Goal: Information Seeking & Learning: Learn about a topic

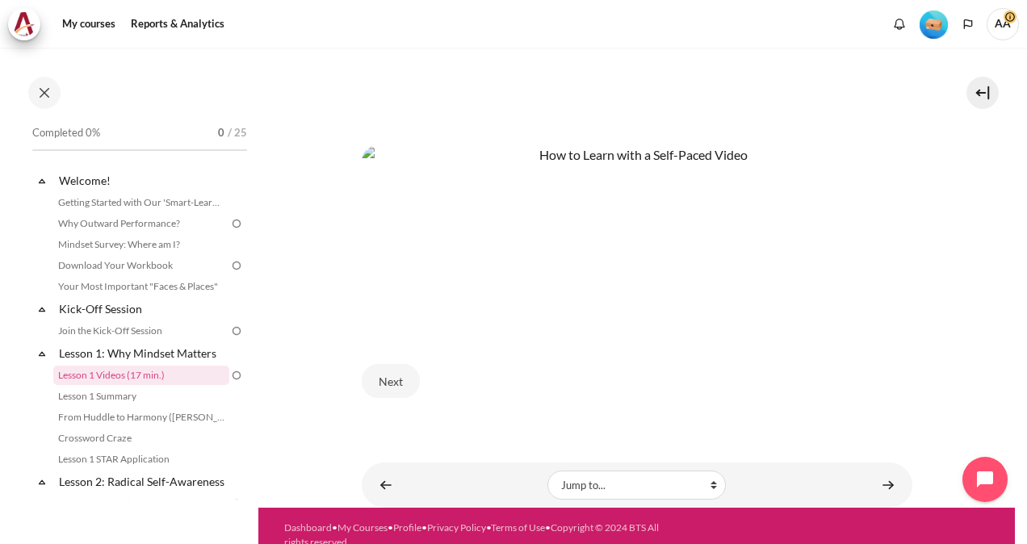
scroll to position [689, 0]
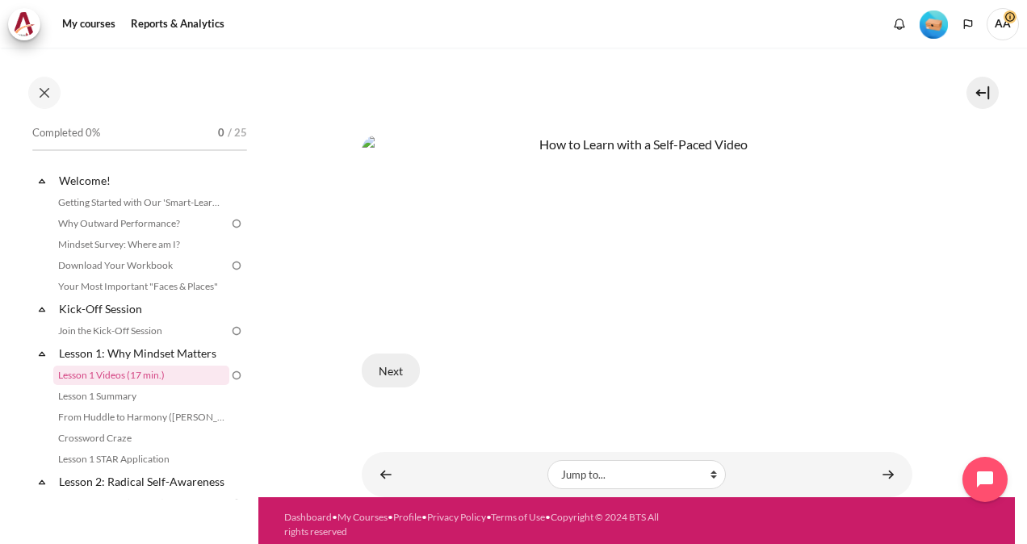
click at [391, 370] on button "Next" at bounding box center [391, 371] width 58 height 34
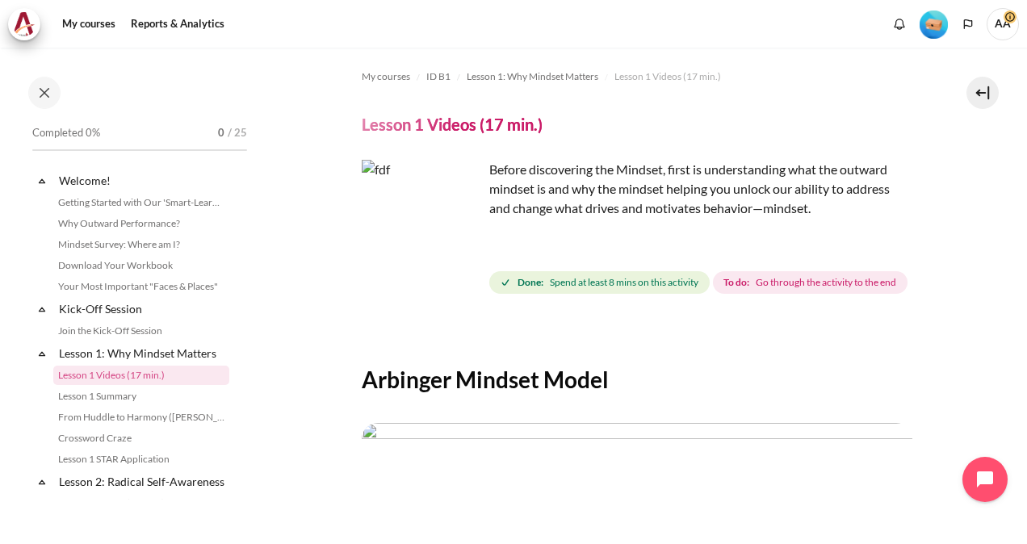
scroll to position [65, 0]
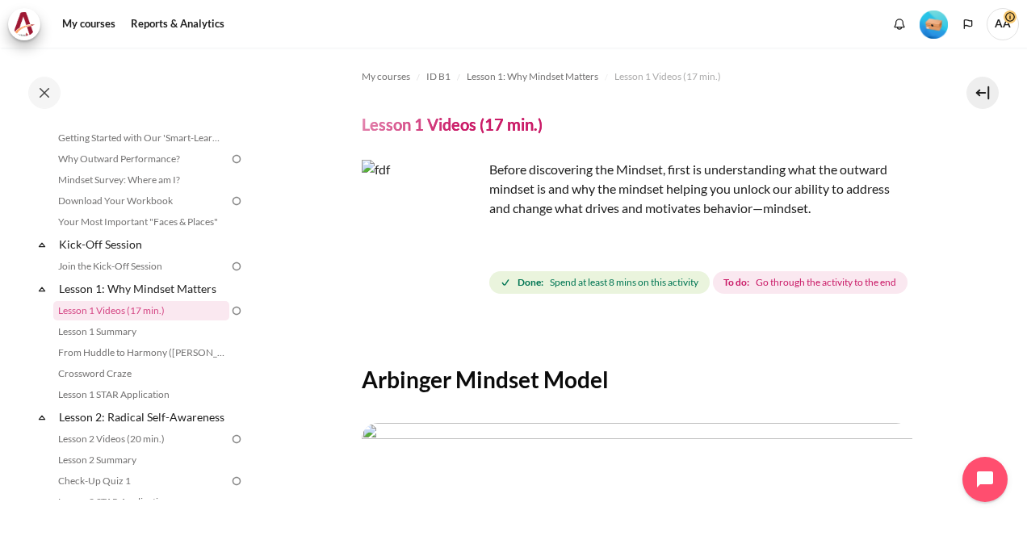
click at [452, 226] on img "Content" at bounding box center [422, 220] width 121 height 121
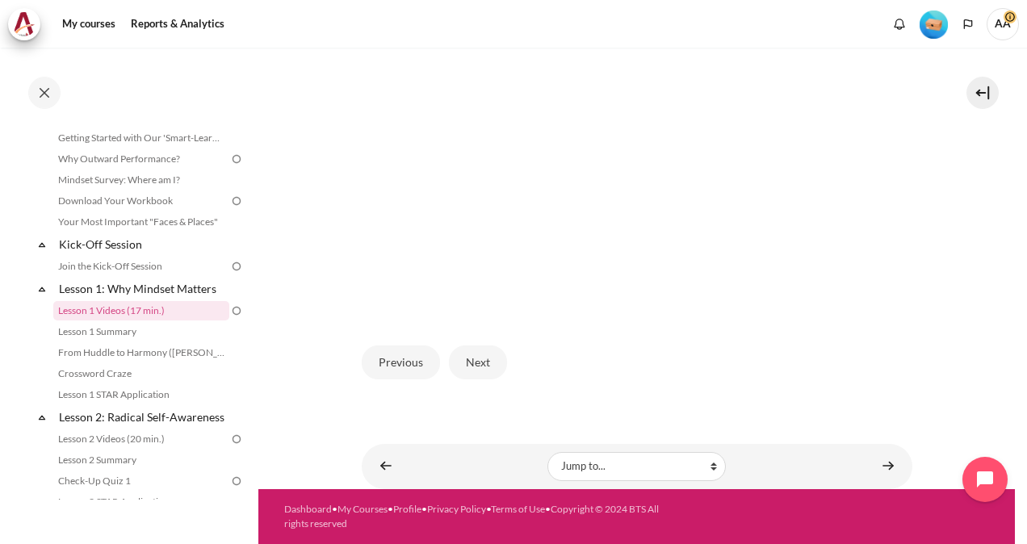
scroll to position [0, 0]
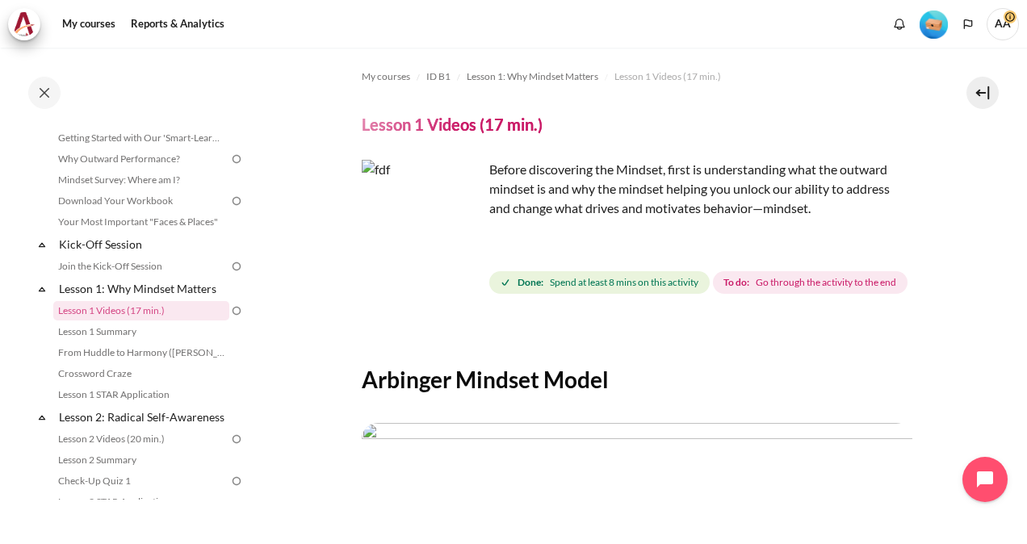
click at [455, 251] on img "Content" at bounding box center [422, 220] width 121 height 121
click at [423, 128] on h4 "Lesson 1 Videos (17 min.)" at bounding box center [452, 124] width 181 height 21
click at [513, 78] on span "Lesson 1: Why Mindset Matters" at bounding box center [533, 76] width 132 height 15
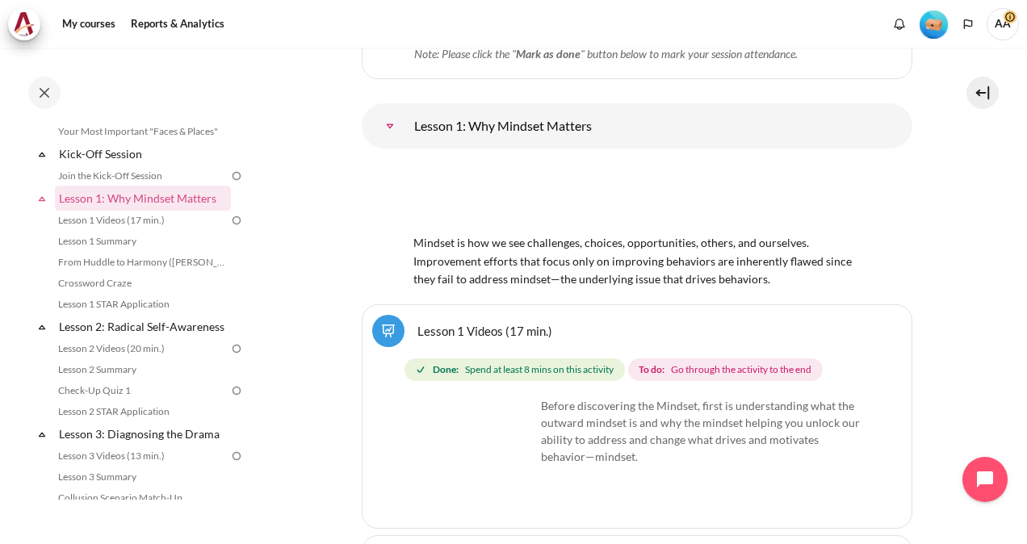
scroll to position [1513, 0]
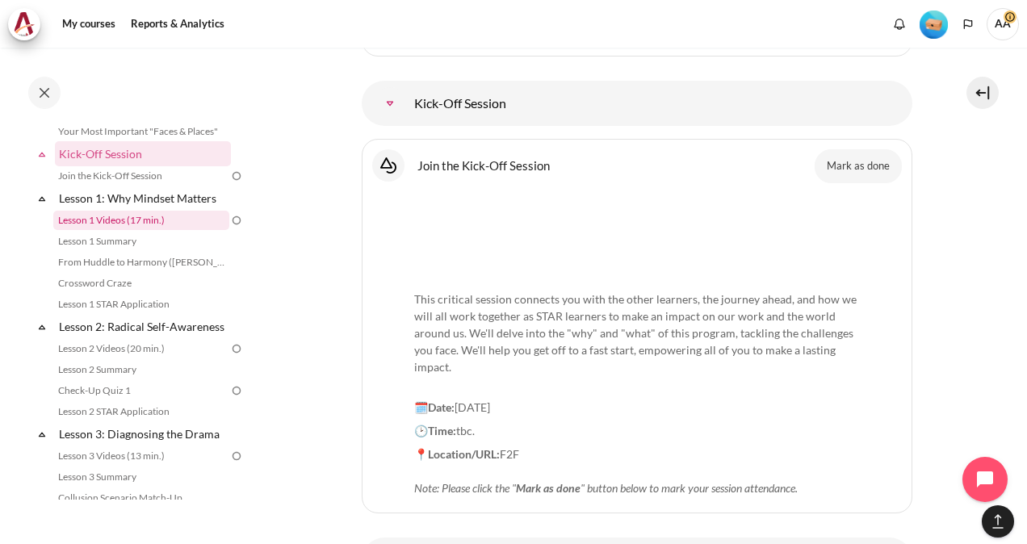
click at [163, 223] on link "Lesson 1 Videos (17 min.)" at bounding box center [141, 220] width 176 height 19
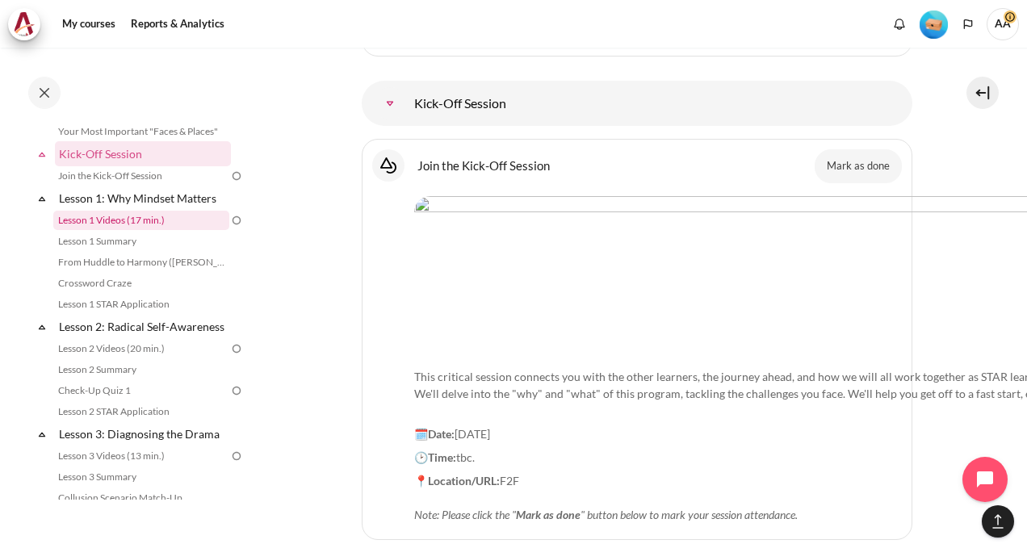
click at [163, 223] on link "Lesson 1 Videos (17 min.)" at bounding box center [141, 220] width 176 height 19
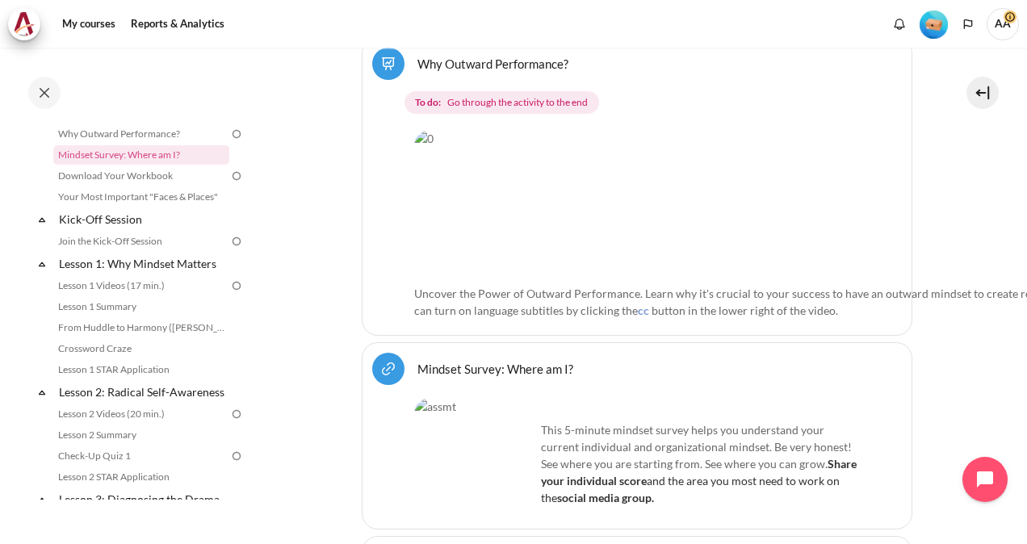
scroll to position [6, 0]
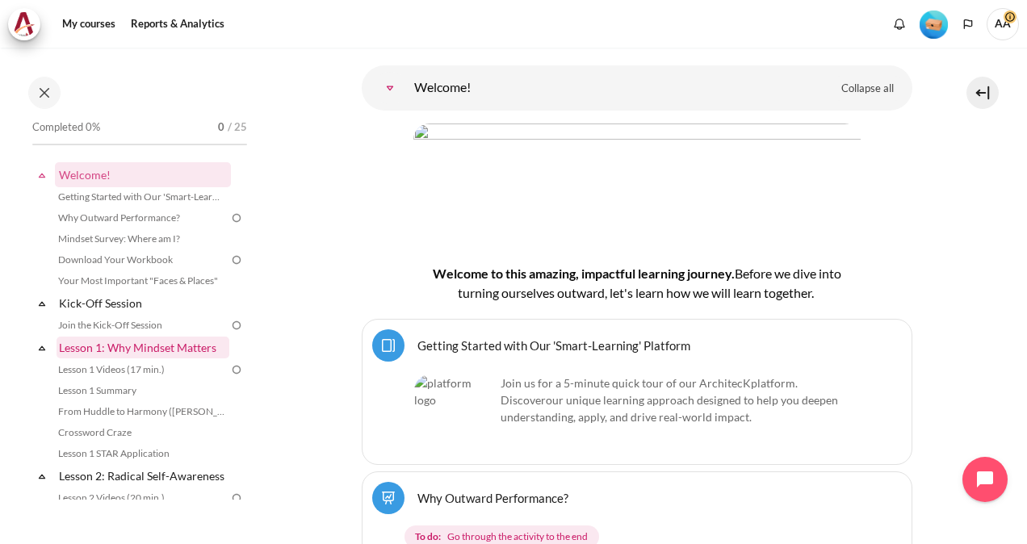
click at [115, 349] on link "Lesson 1: Why Mindset Matters" at bounding box center [143, 348] width 173 height 22
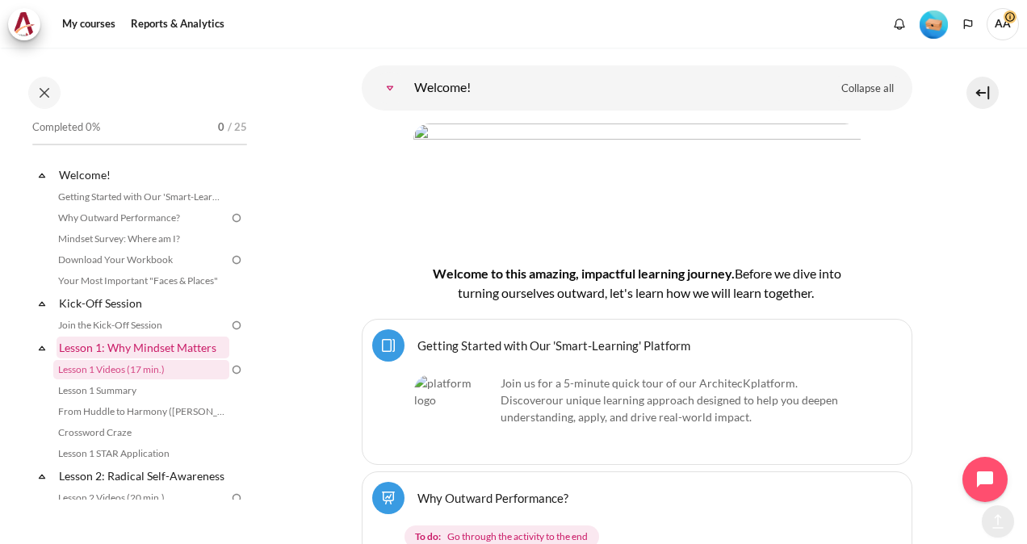
scroll to position [1947, 0]
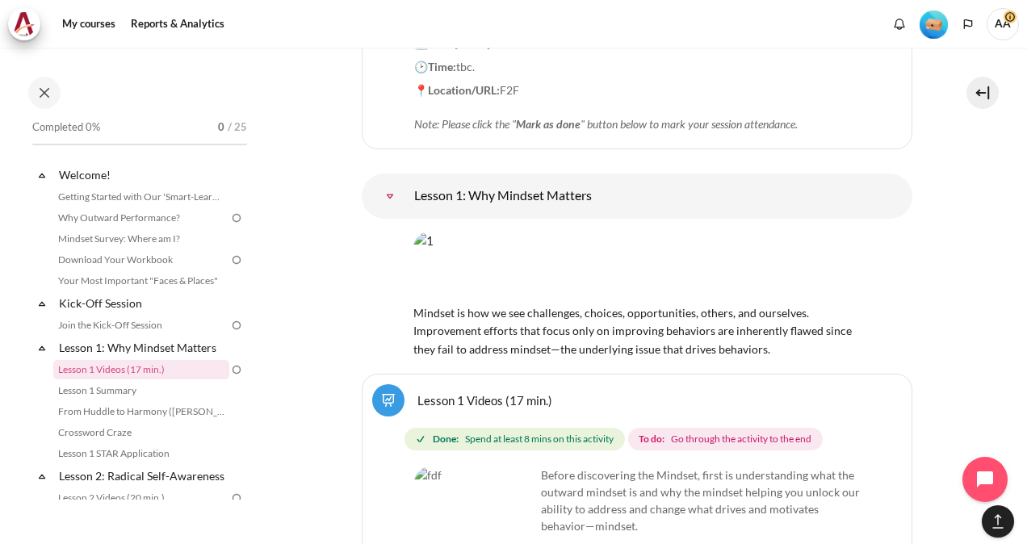
click at [580, 232] on img "Content" at bounding box center [636, 267] width 447 height 70
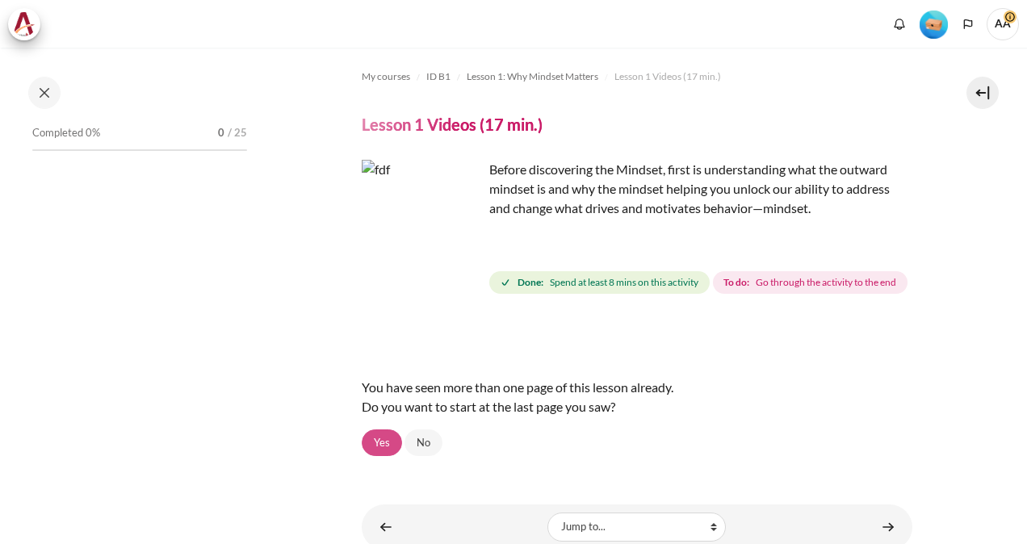
click at [379, 457] on link "Yes" at bounding box center [382, 442] width 40 height 27
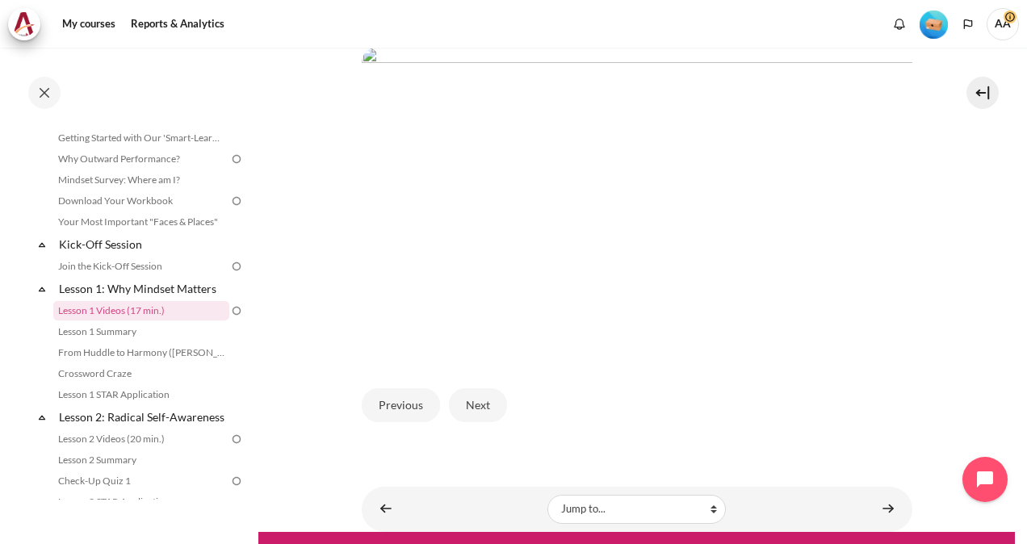
scroll to position [388, 0]
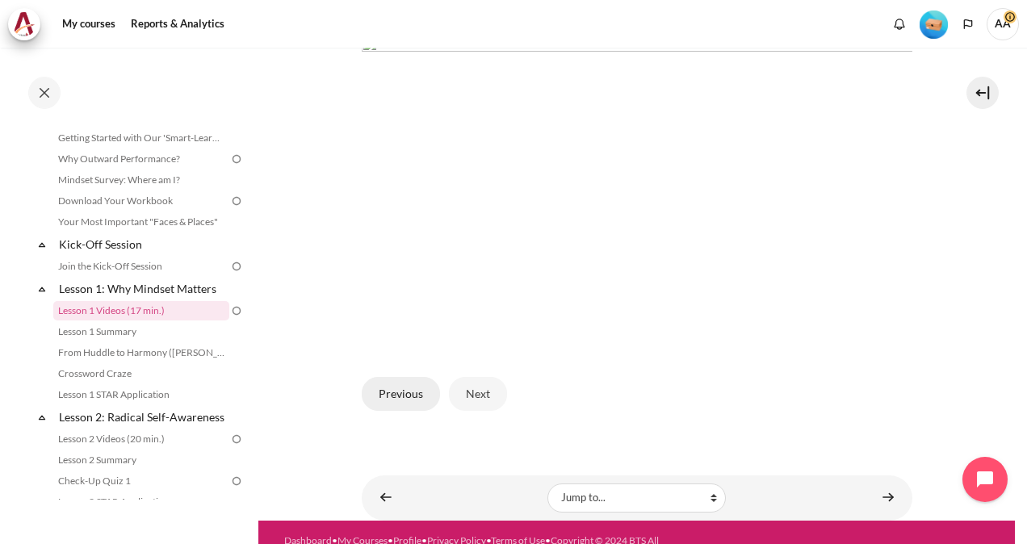
click at [384, 411] on button "Previous" at bounding box center [401, 394] width 78 height 34
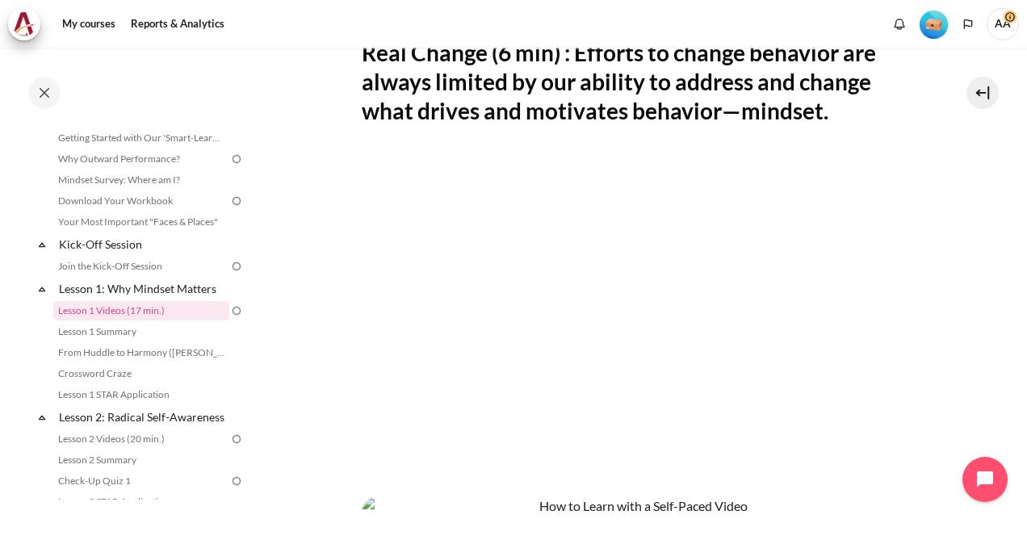
scroll to position [717, 0]
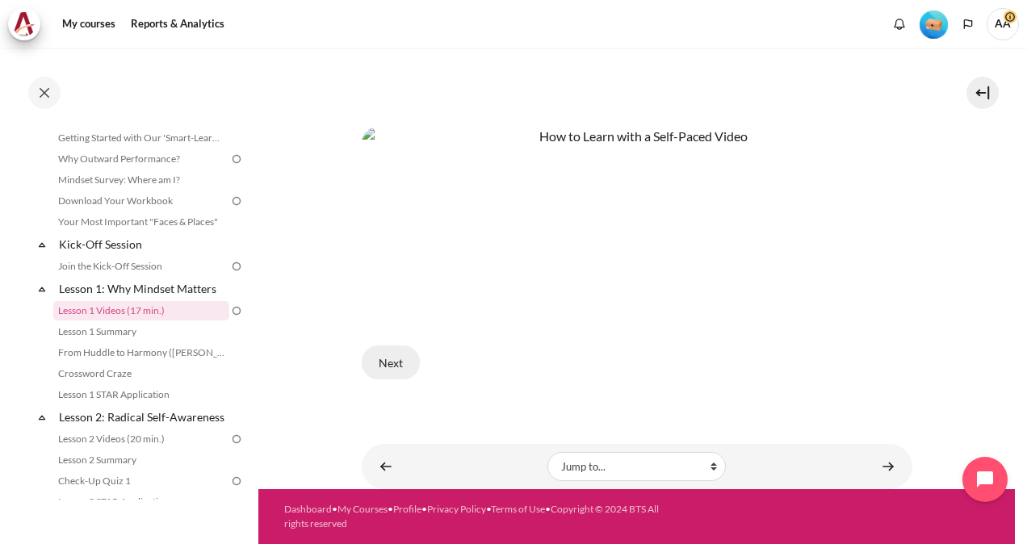
click at [392, 370] on button "Next" at bounding box center [391, 363] width 58 height 34
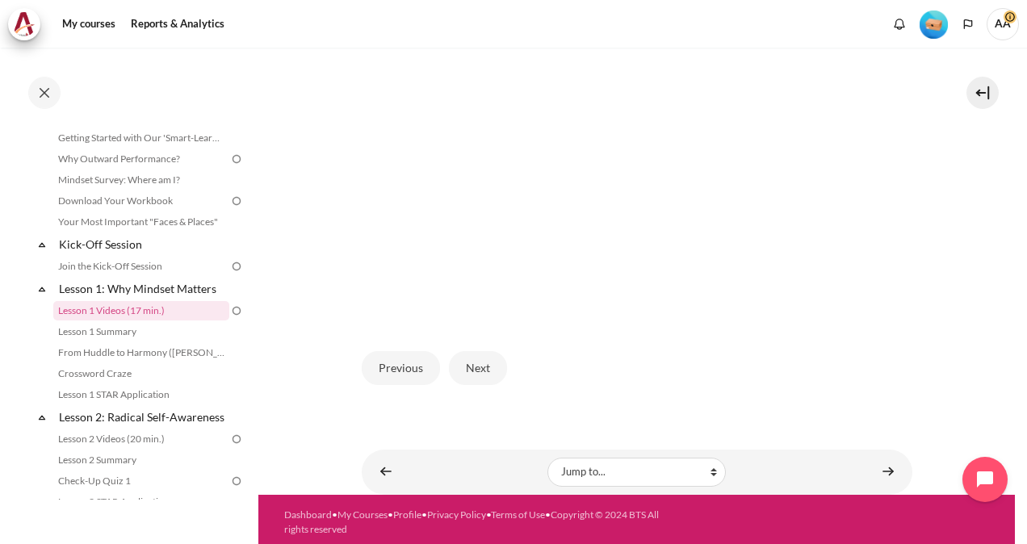
scroll to position [442, 0]
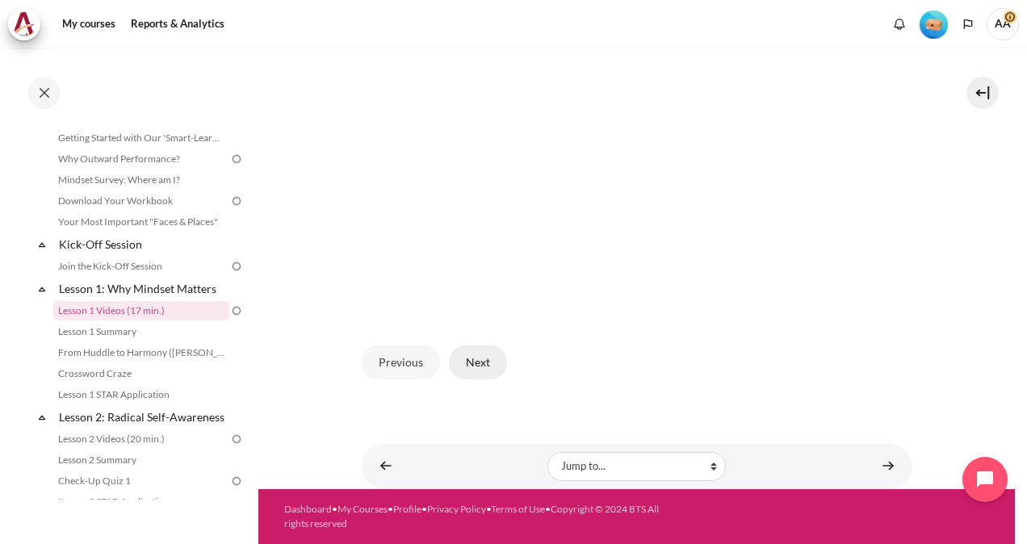
click at [474, 362] on button "Next" at bounding box center [478, 363] width 58 height 34
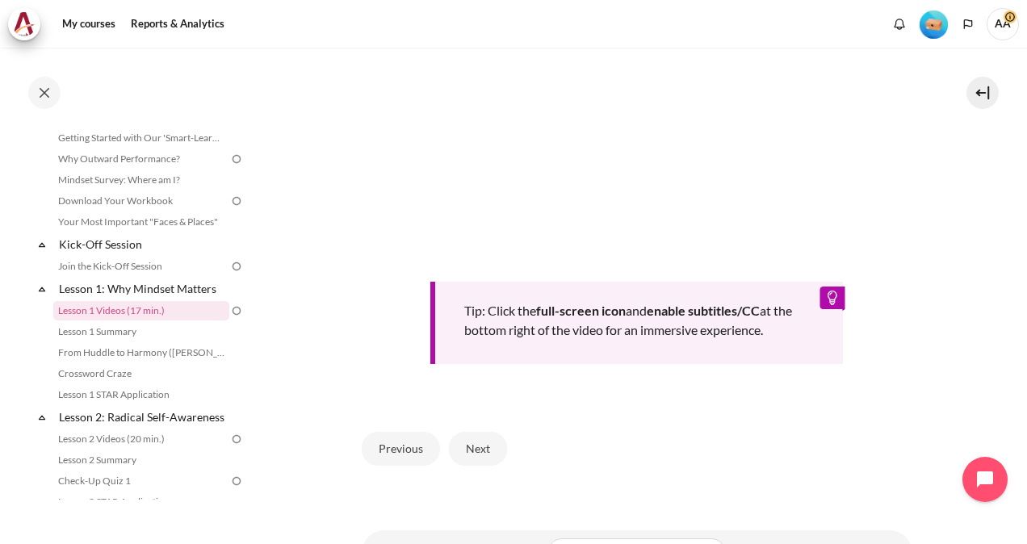
scroll to position [581, 0]
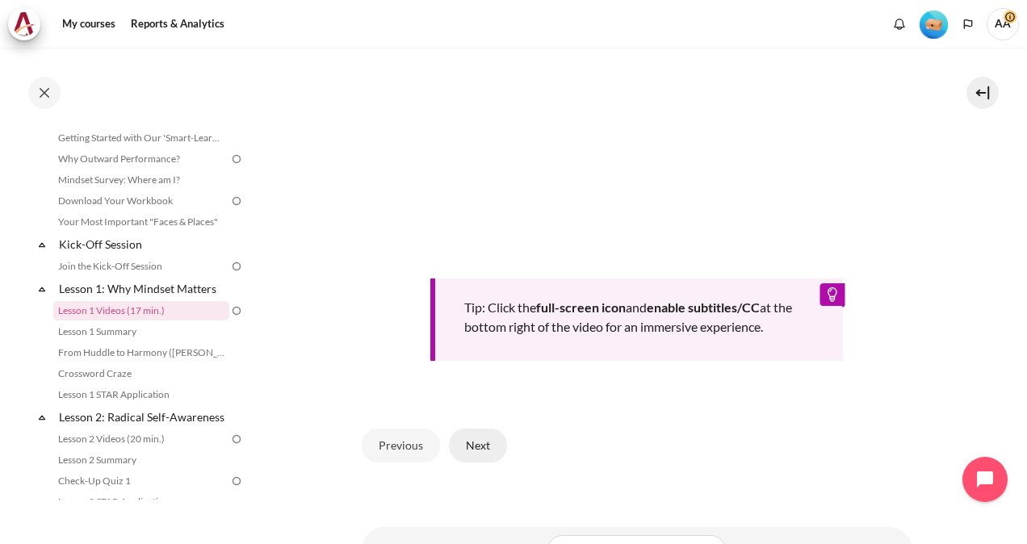
click at [480, 463] on button "Next" at bounding box center [478, 446] width 58 height 34
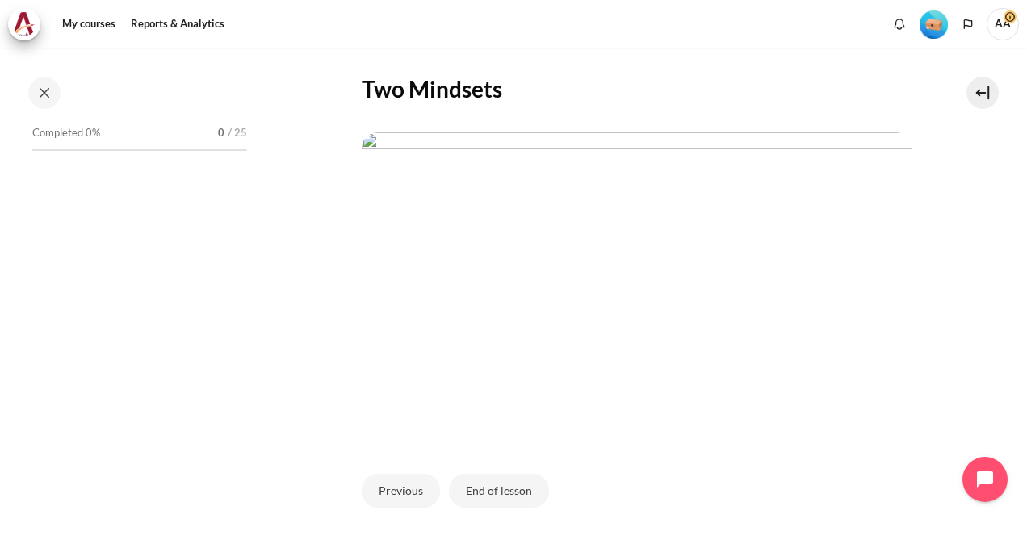
scroll to position [65, 0]
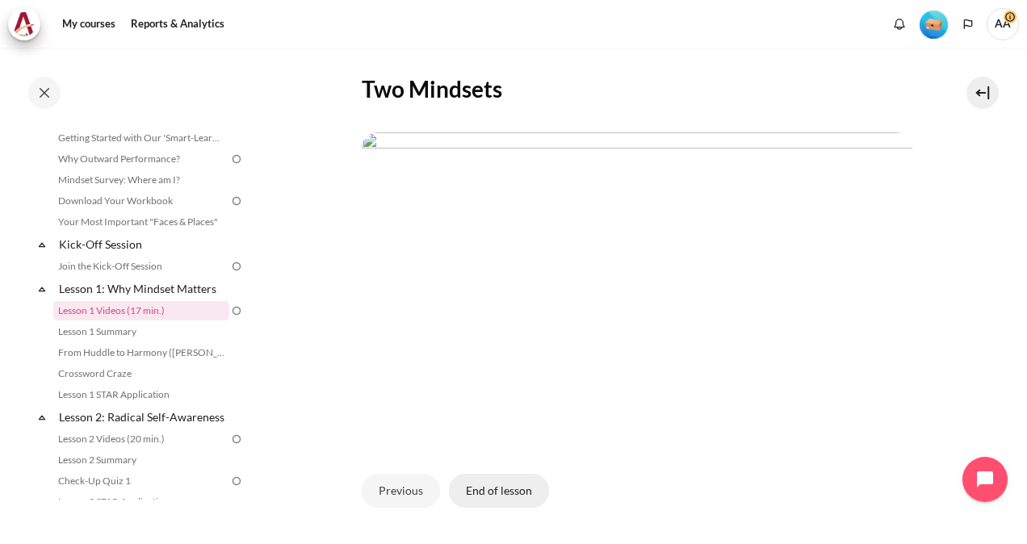
click at [501, 508] on button "End of lesson" at bounding box center [499, 491] width 100 height 34
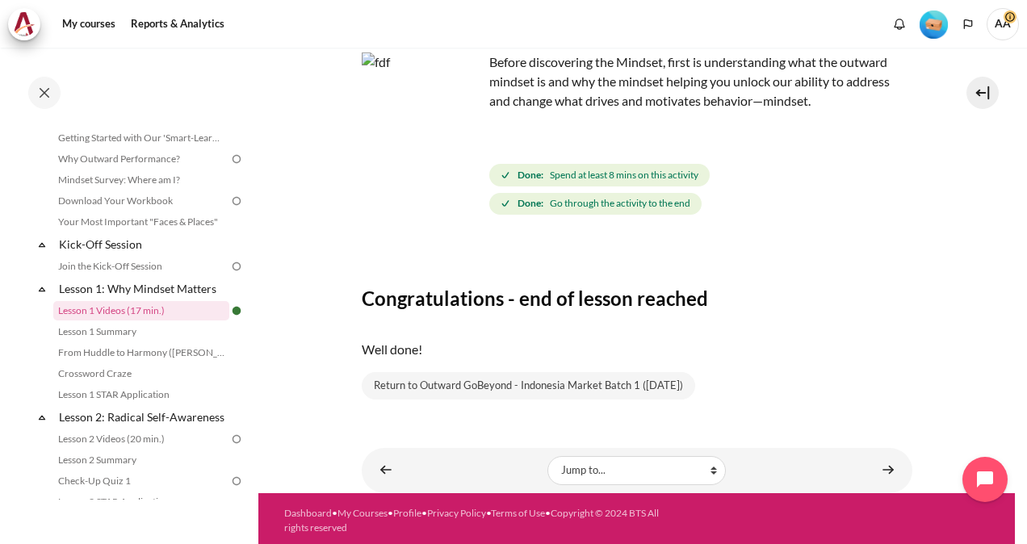
scroll to position [110, 0]
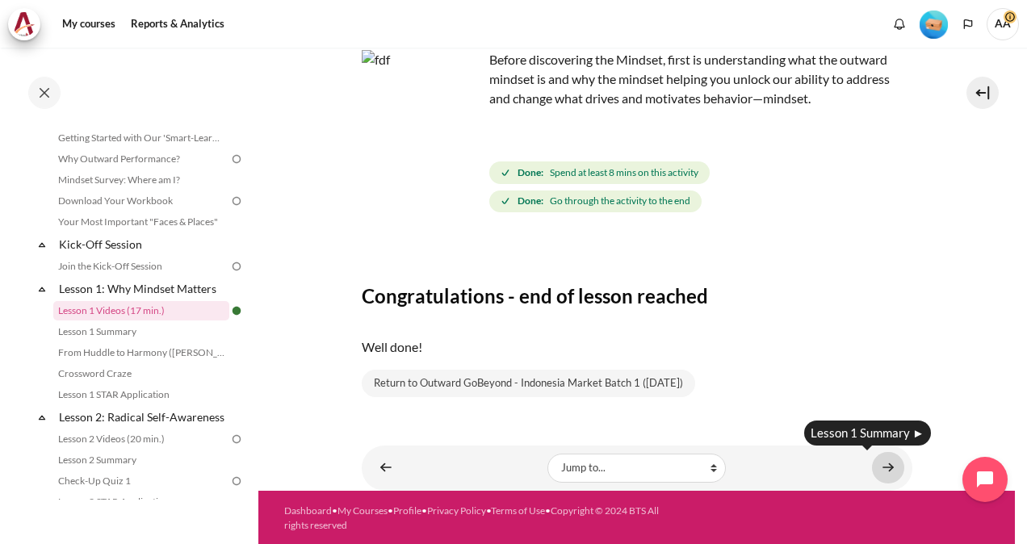
click at [880, 467] on link "Content" at bounding box center [888, 467] width 32 height 31
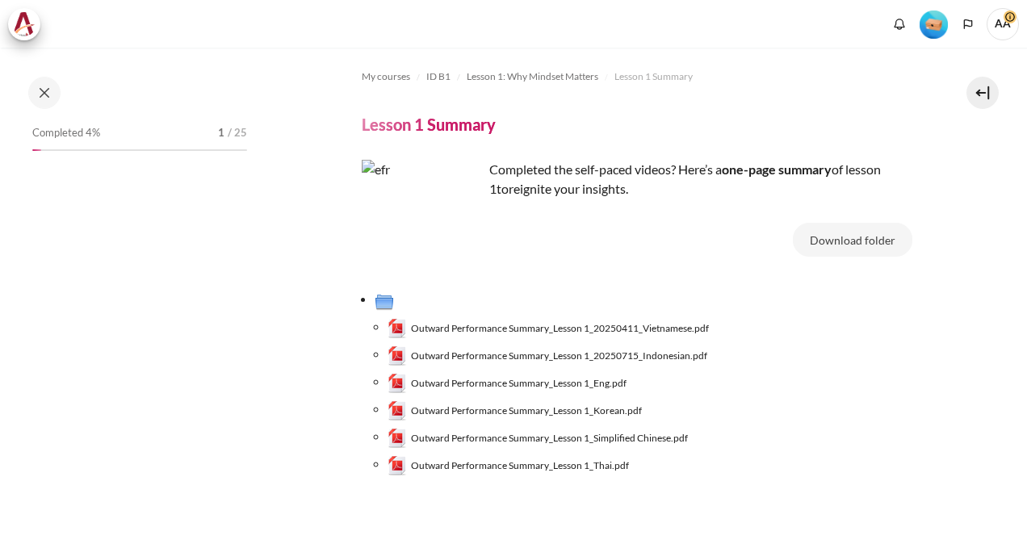
scroll to position [86, 0]
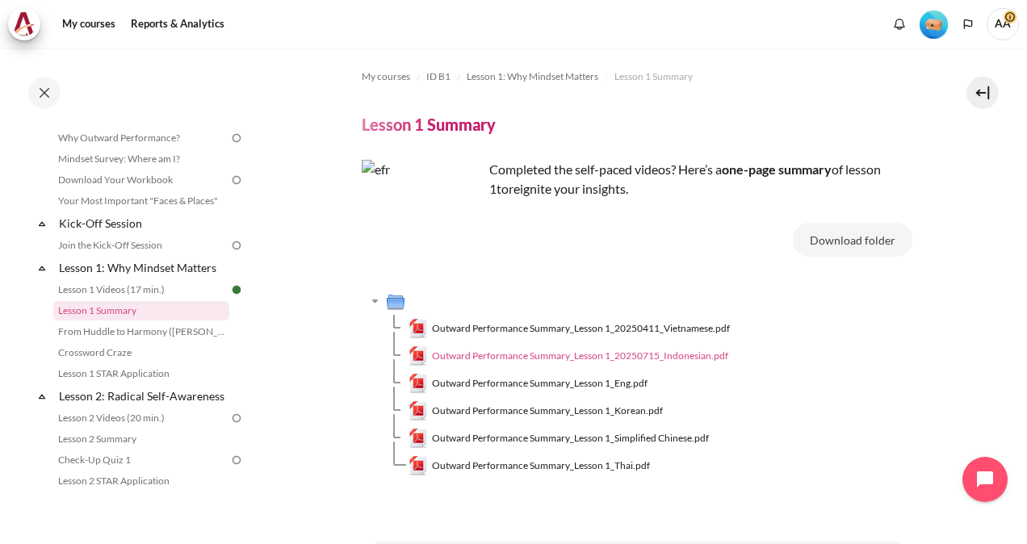
click at [558, 357] on span "Outward Performance Summary_Lesson 1_20250715_Indonesian.pdf" at bounding box center [580, 356] width 296 height 15
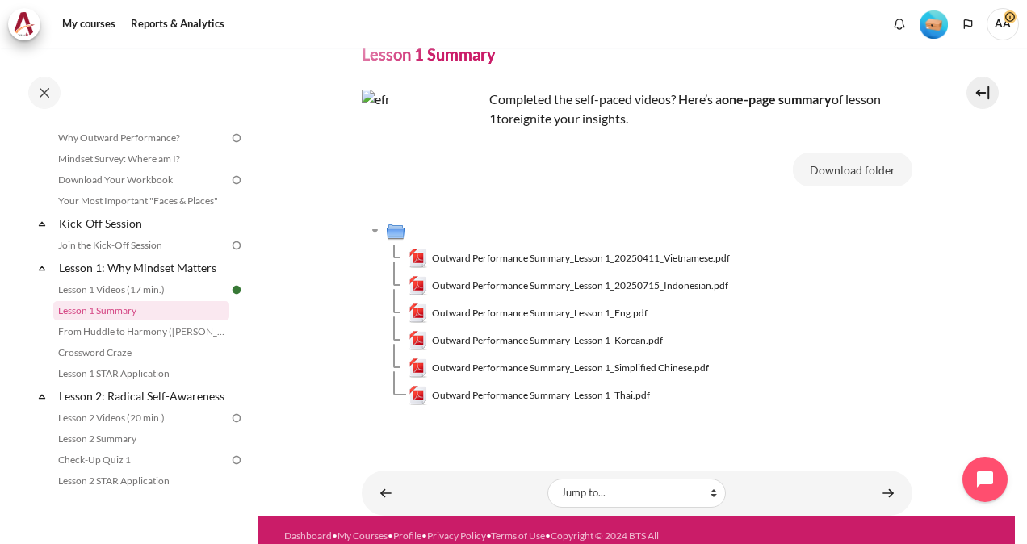
scroll to position [96, 0]
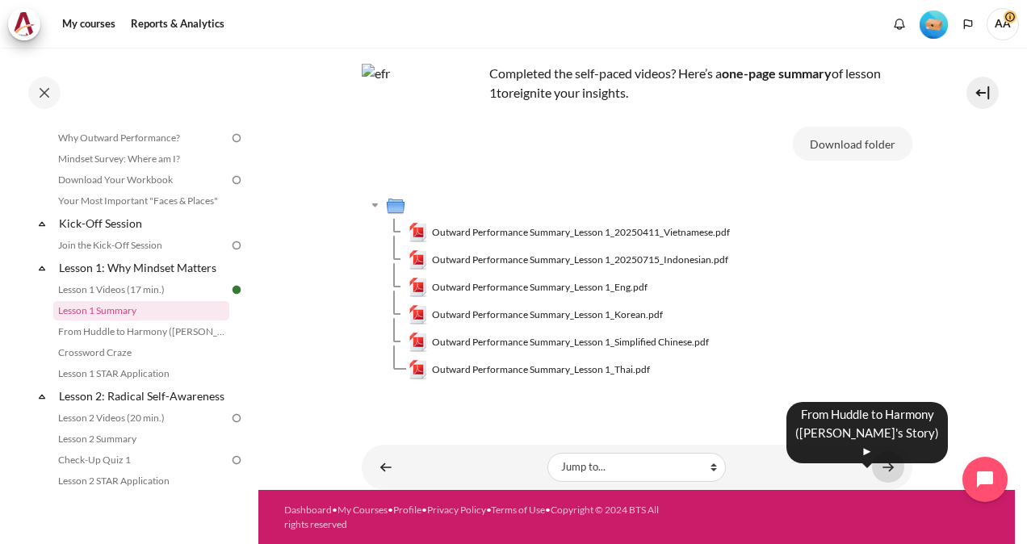
click at [880, 469] on link "Content" at bounding box center [888, 466] width 32 height 31
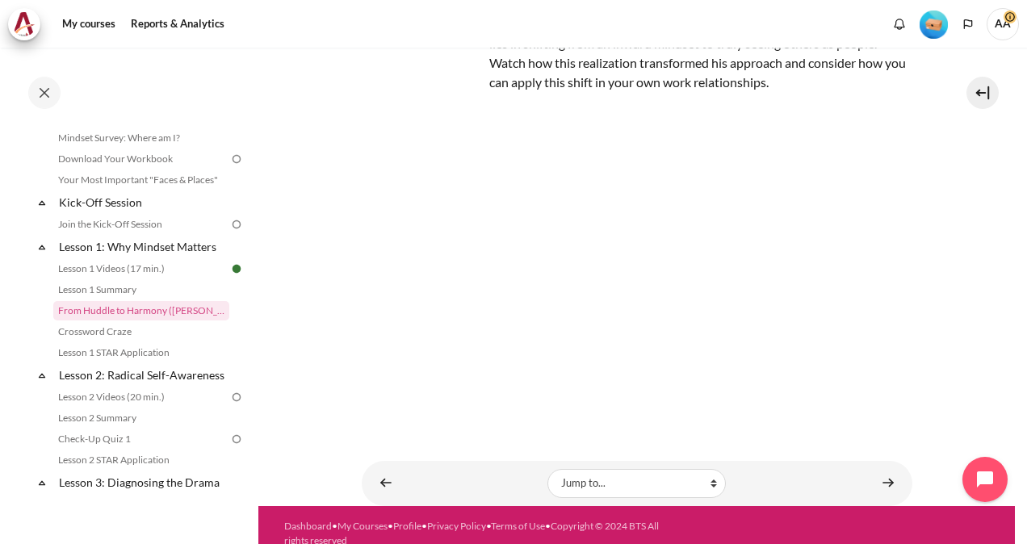
scroll to position [176, 0]
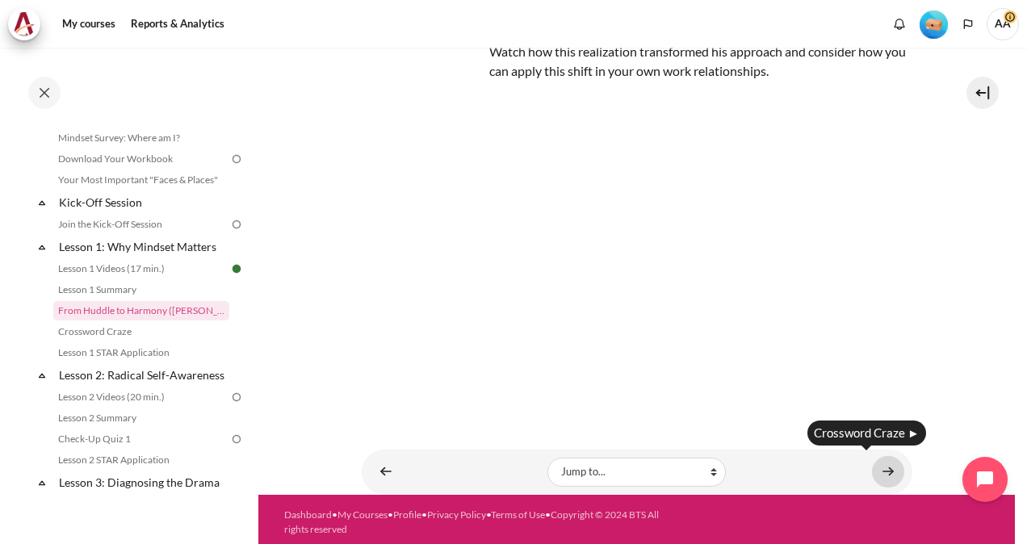
click at [879, 463] on link "Content" at bounding box center [888, 471] width 32 height 31
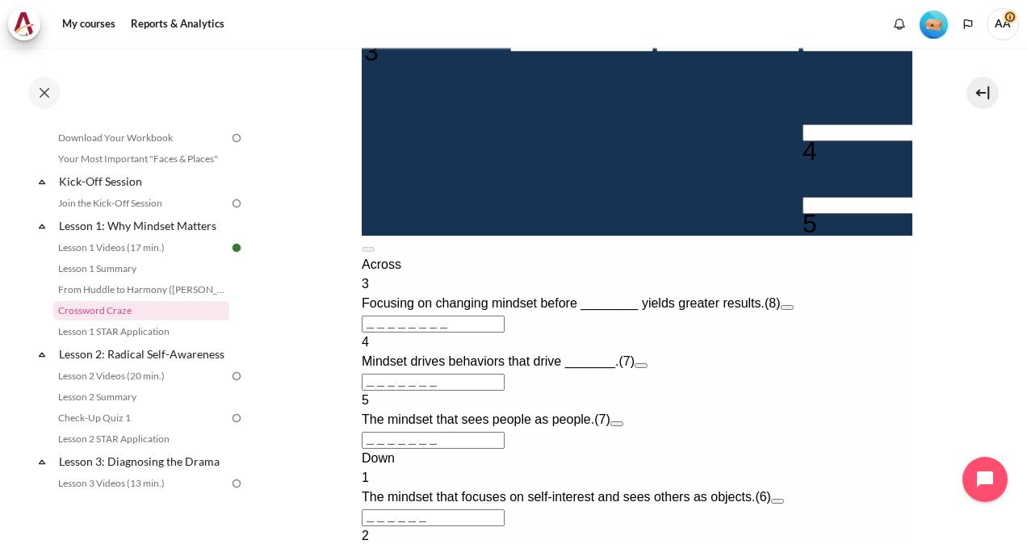
scroll to position [549, 0]
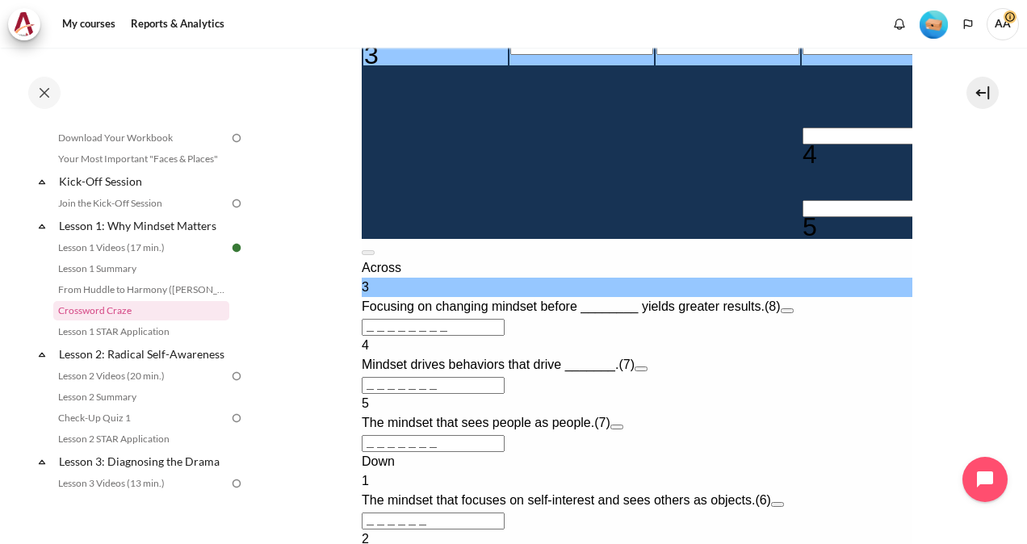
click at [438, 336] on input "＿＿＿＿＿＿＿＿" at bounding box center [432, 327] width 143 height 17
click at [417, 45] on input "Row 5, Column 1. 3 Across. Focusing on changing mindset before ________ yields …" at bounding box center [434, 36] width 143 height 17
type input "B＿＿＿＿＿＿＿"
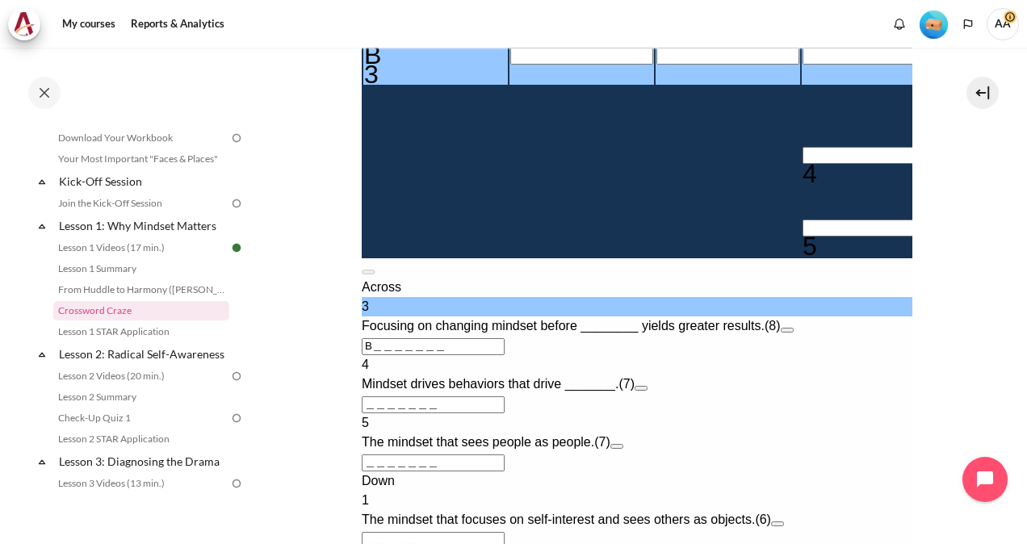
type input "BR＿＿＿＿＿＿"
click at [509, 74] on div "R" at bounding box center [580, 64] width 143 height 19
type input "BE＿＿＿＿＿＿"
type input "BEH＿＿＿＿＿"
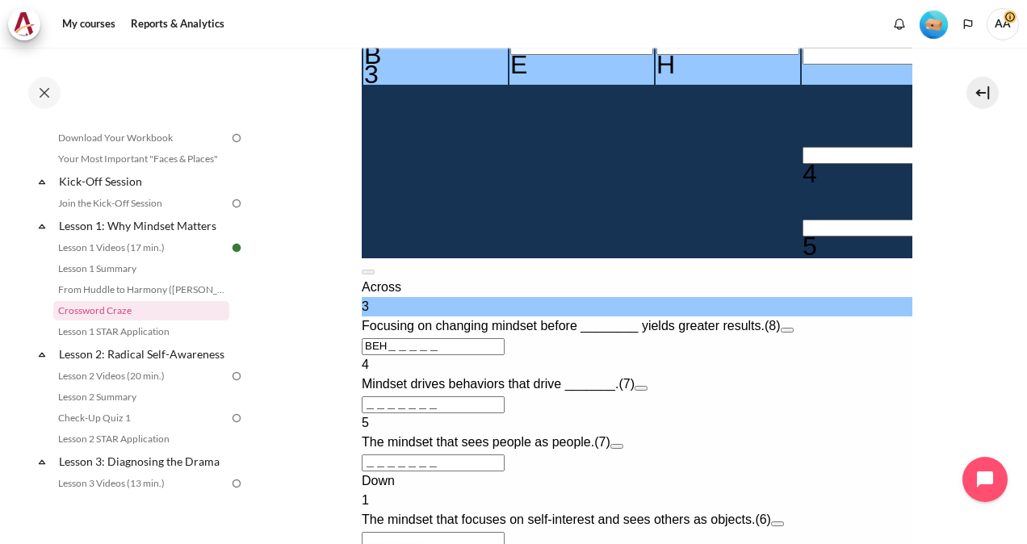
type input "BEHA＿＿＿＿"
type input "BEHAV＿＿＿"
type input "BEHAVI＿＿"
type input "＿I＿＿＿＿＿"
type input "BEHAVIO＿"
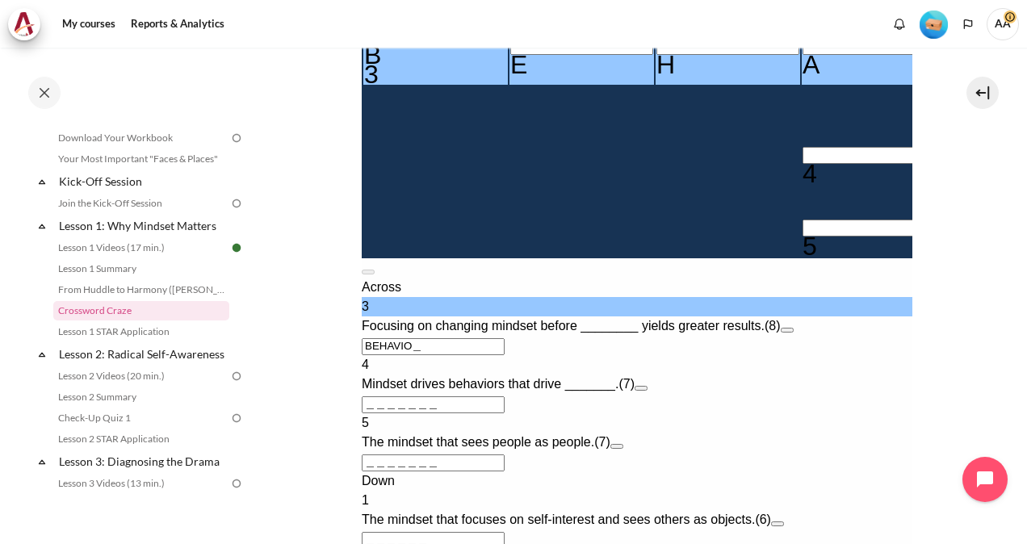
type input "BEHAVIOR"
type input "＿＿＿＿R＿"
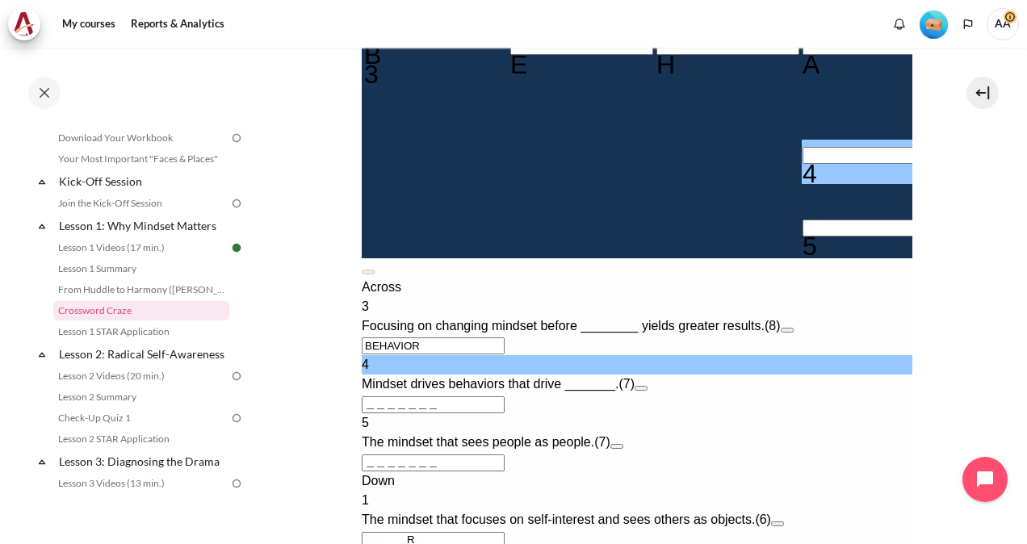
click at [420, 413] on input "＿＿＿＿＿＿＿" at bounding box center [432, 404] width 143 height 17
click at [802, 164] on input "Row 8, Column 4. 4 Across. Mindset drives behaviors that drive _______., Letter…" at bounding box center [873, 155] width 143 height 17
type input "R＿＿＿＿＿＿"
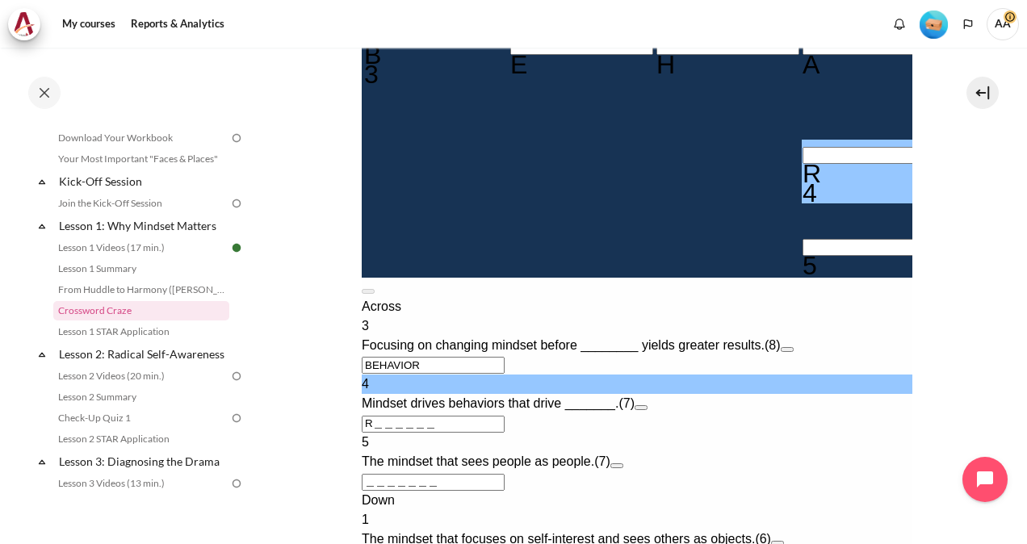
type input "RE＿＿＿＿＿"
type input "RES＿＿＿＿"
type input "＿I＿＿S＿＿"
type input "RESU＿＿＿"
type input "RESUL＿＿"
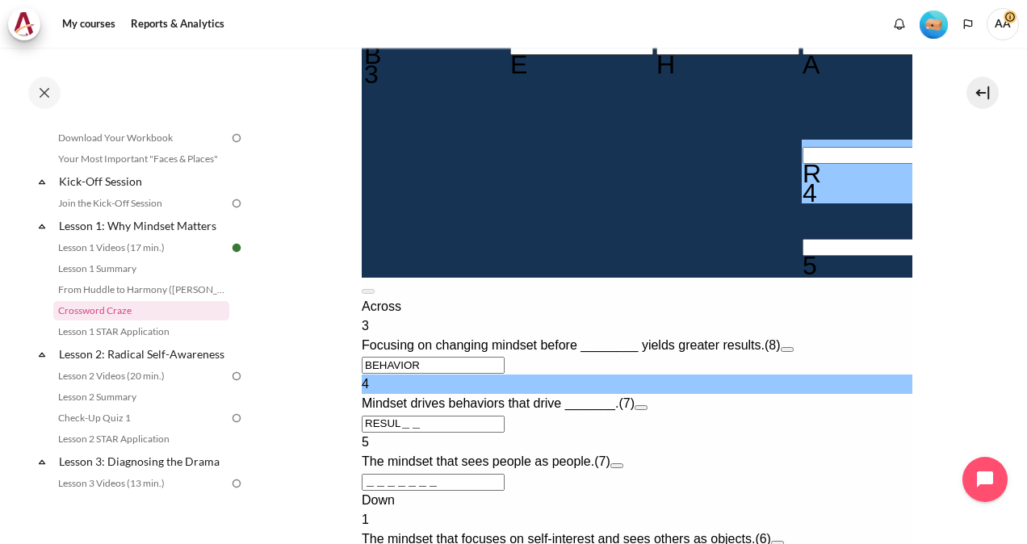
type input "RESULT＿"
type input "RESULTS"
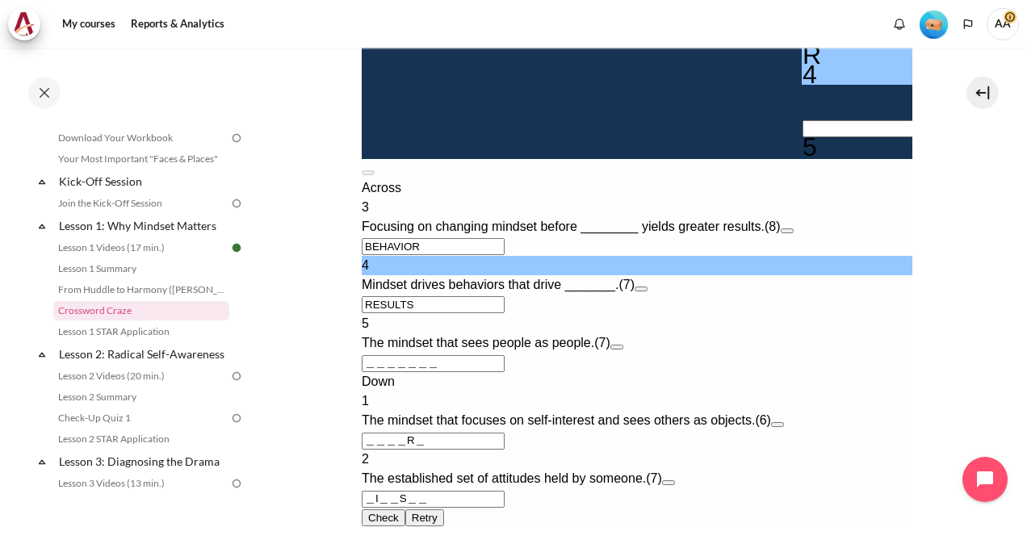
scroll to position [678, 0]
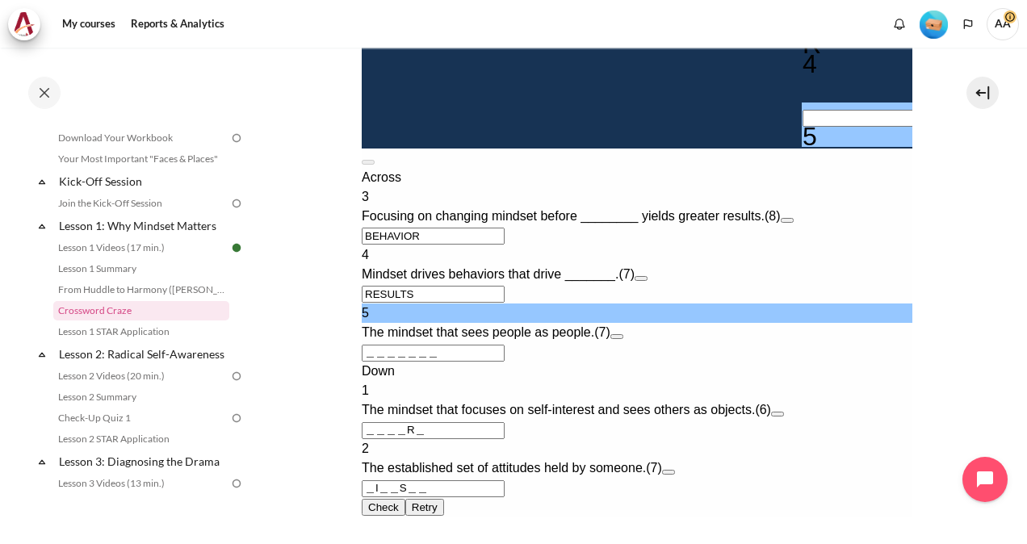
click at [364, 362] on input "＿＿＿＿＿＿＿" at bounding box center [432, 353] width 143 height 17
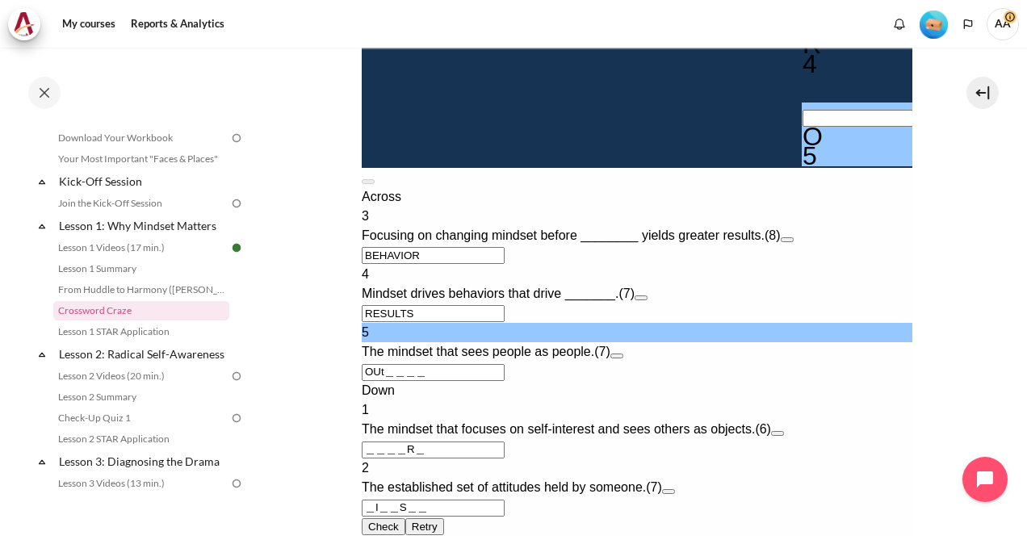
type input "OUT＿＿＿＿"
type input "＿I＿＿S＿T"
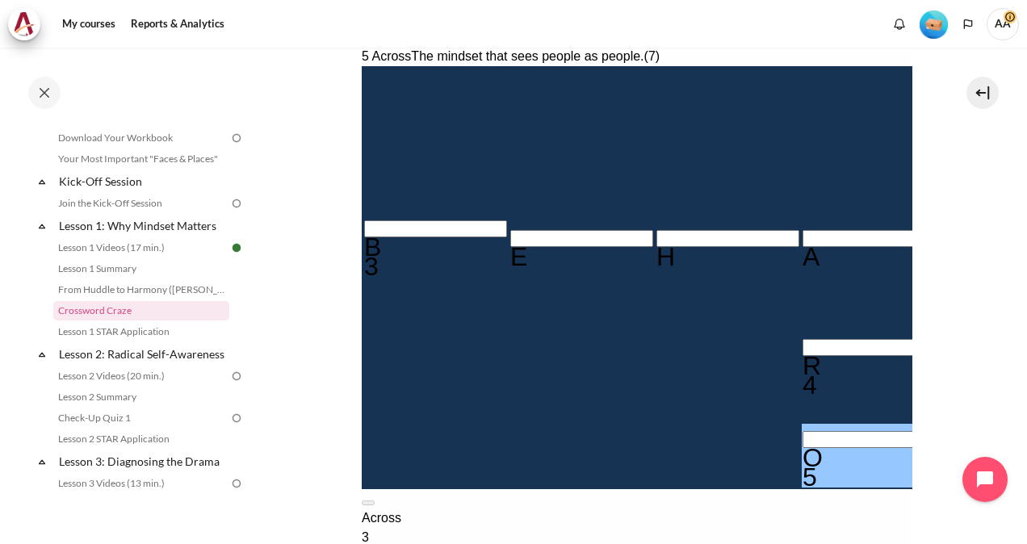
scroll to position [355, 0]
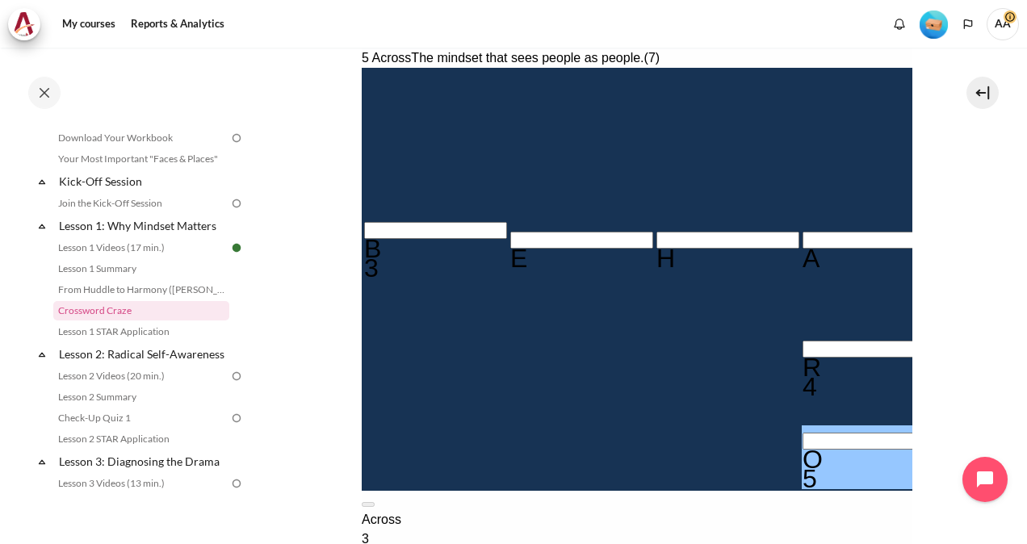
type input "OUTWARD"
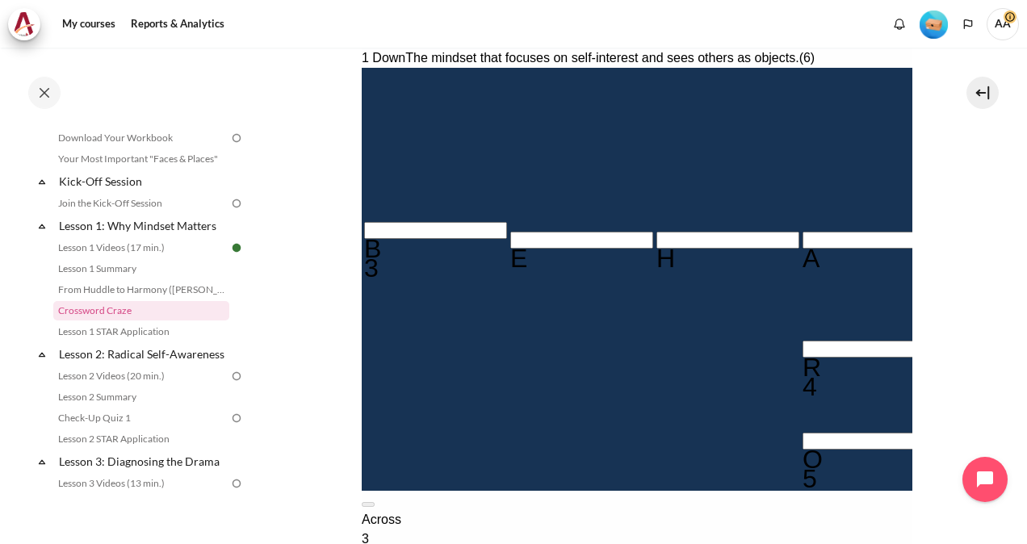
type input "I＿＿＿R＿"
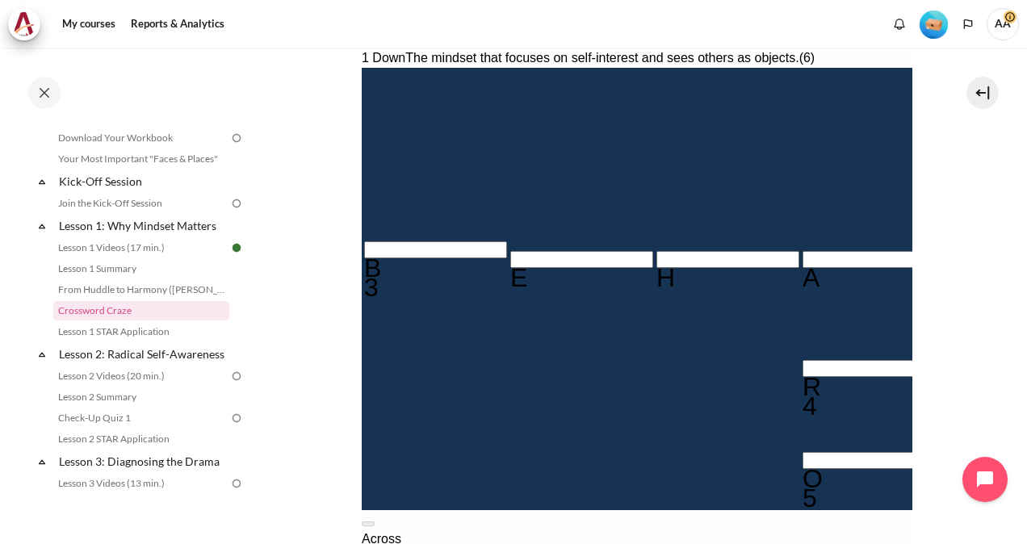
type input "IN＿＿R＿"
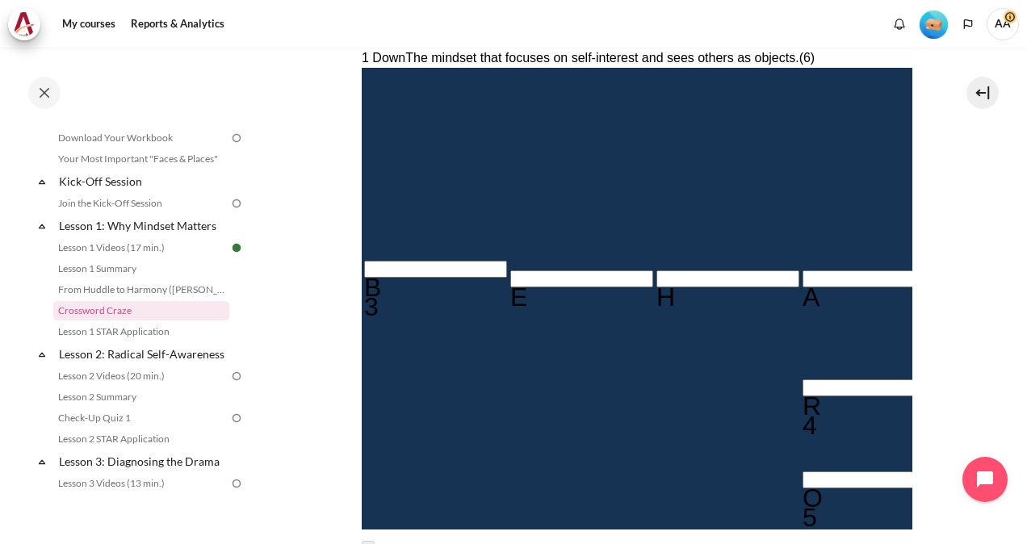
type input "INW＿R＿"
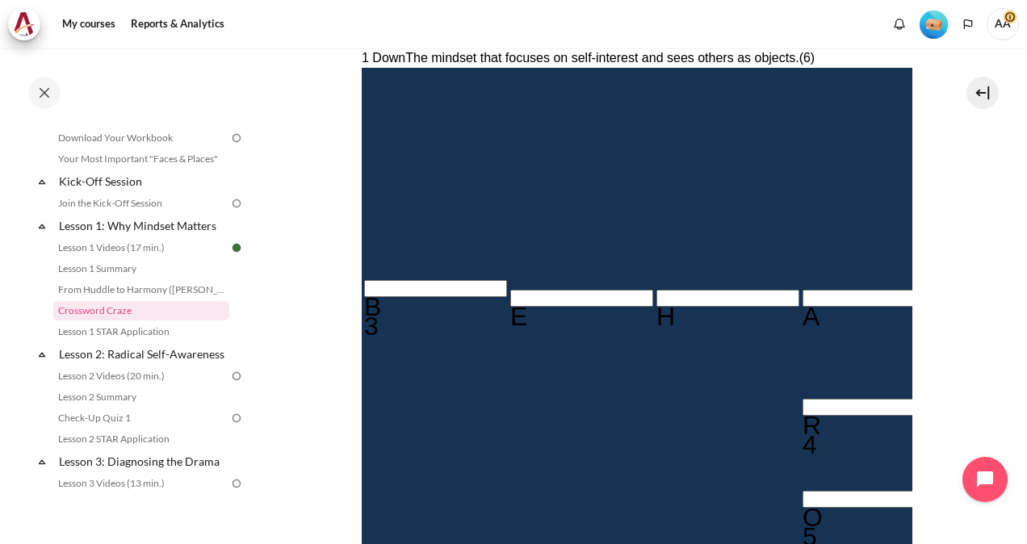
type input "INWAR＿"
type input "INWARD"
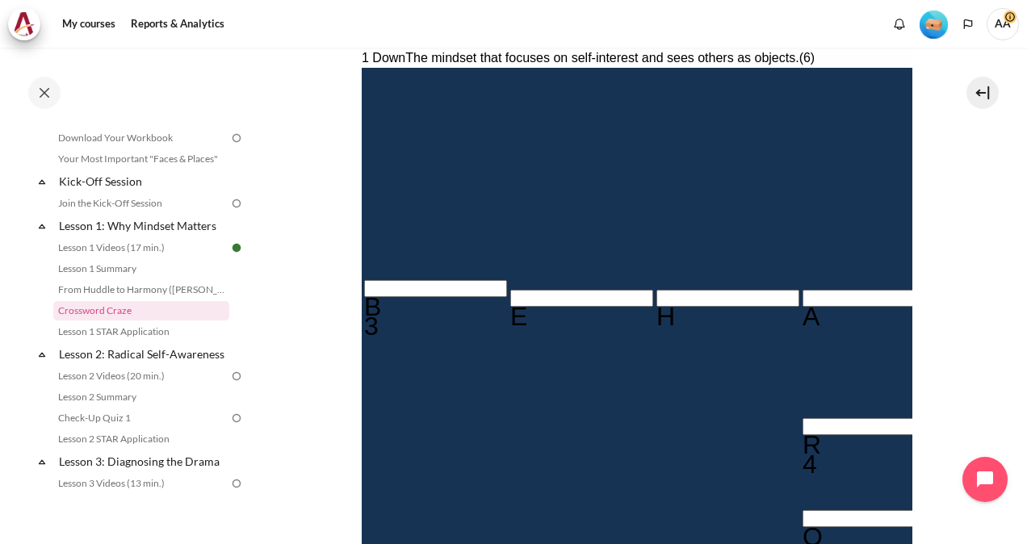
type input "MI＿＿S＿T"
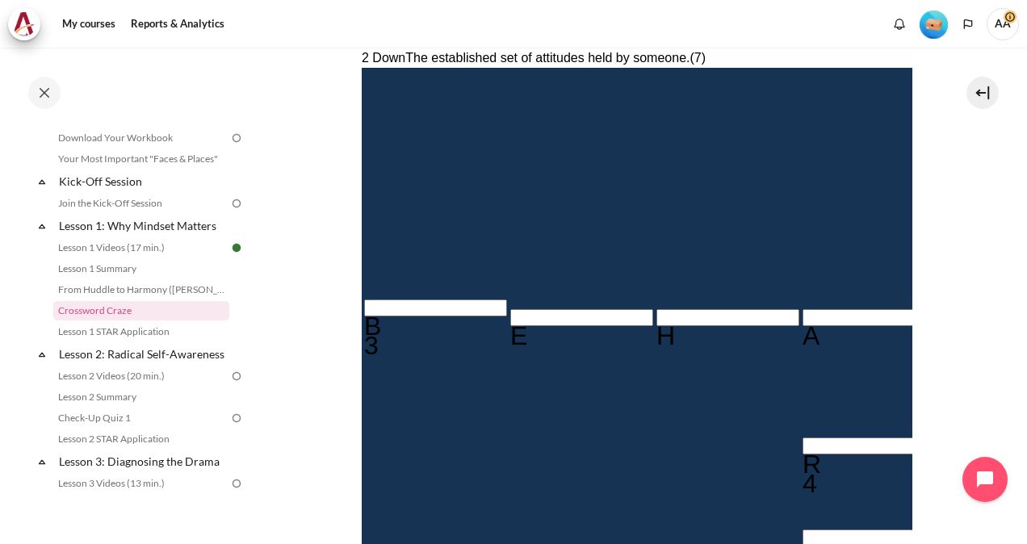
type input "MIN＿S＿T"
type input "MINSS＿T"
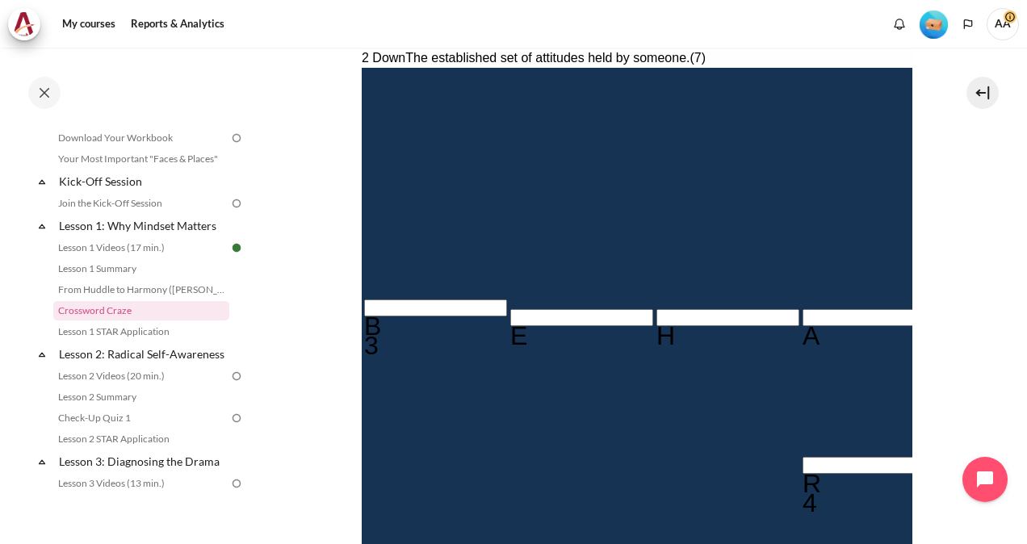
type input "REEULTS"
type input "MINSE＿T"
type input "MINSETT"
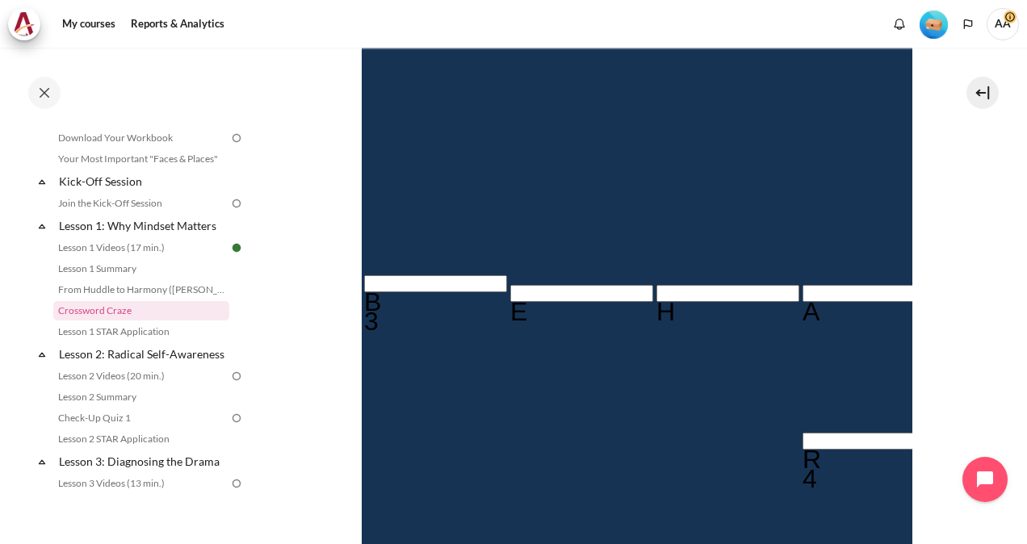
type input "MINDETT"
type input "RESULTS"
type input "MINDSTT"
type input "MINDSET"
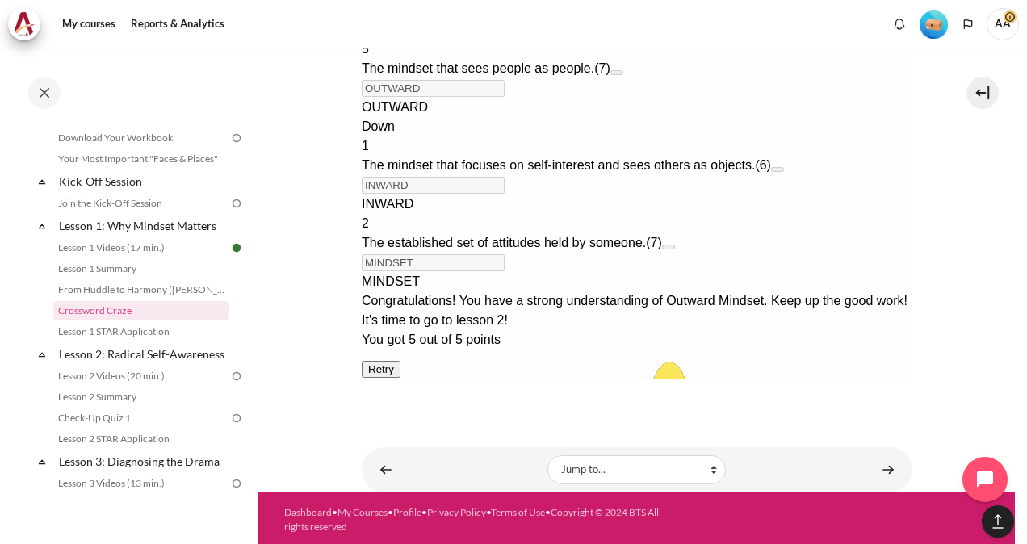
scroll to position [1119, 0]
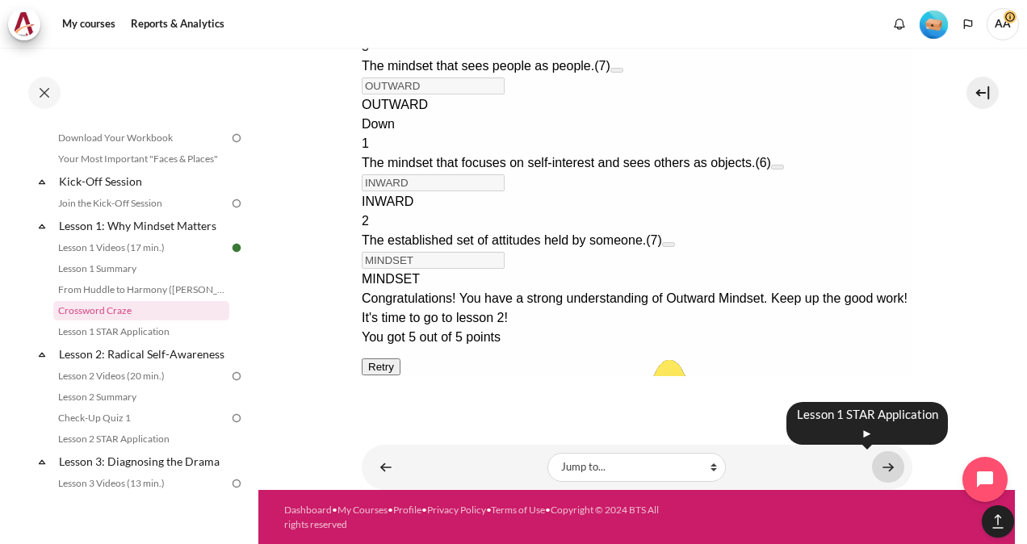
click at [880, 463] on link "Content" at bounding box center [888, 466] width 32 height 31
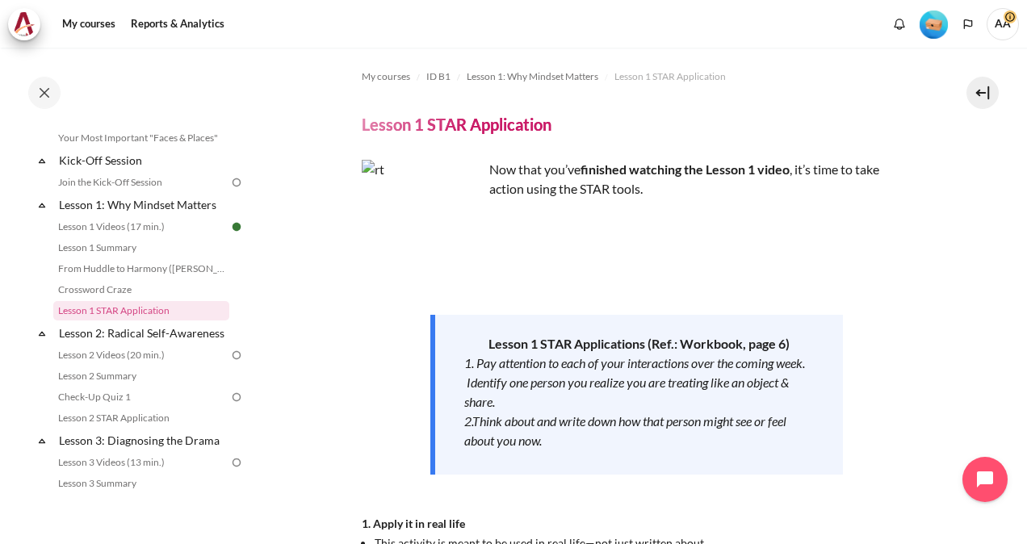
scroll to position [434, 0]
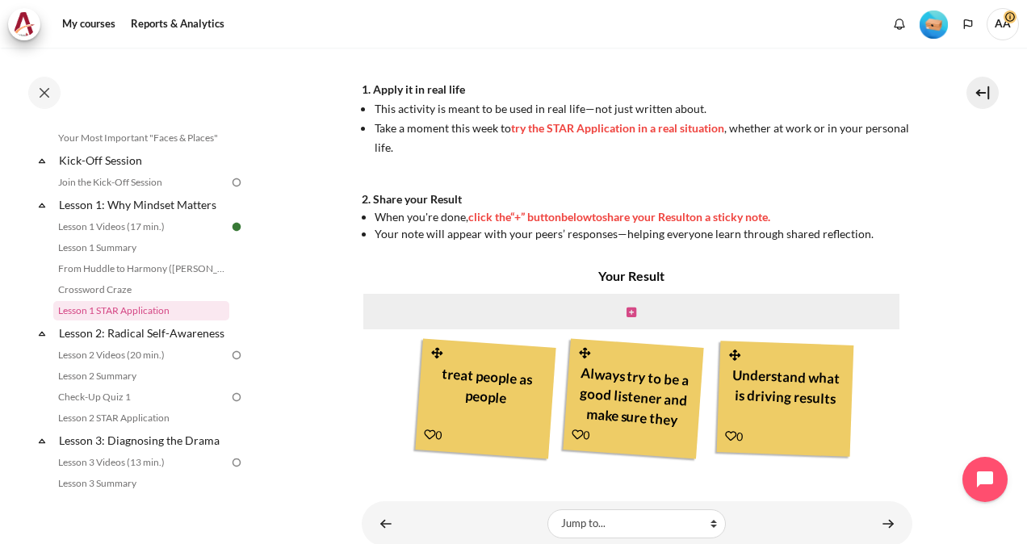
click at [626, 312] on icon "Content" at bounding box center [631, 312] width 10 height 11
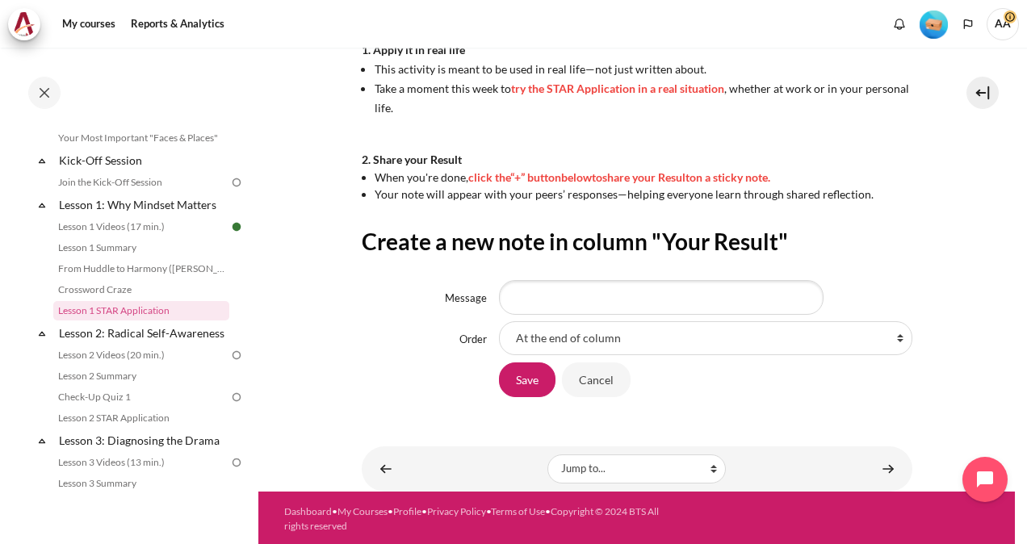
scroll to position [476, 0]
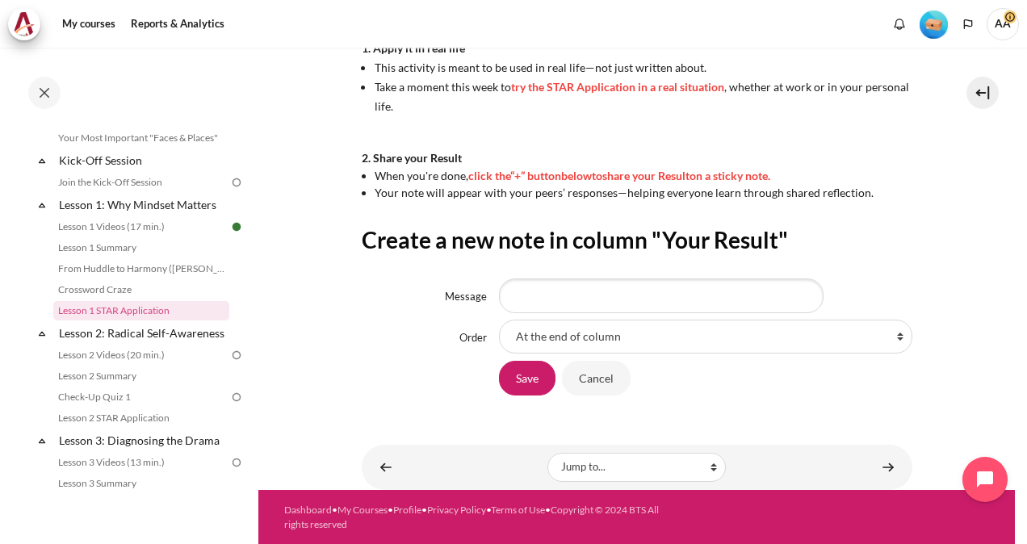
click at [601, 89] on span "try the STAR Application in a real situation" at bounding box center [617, 87] width 213 height 14
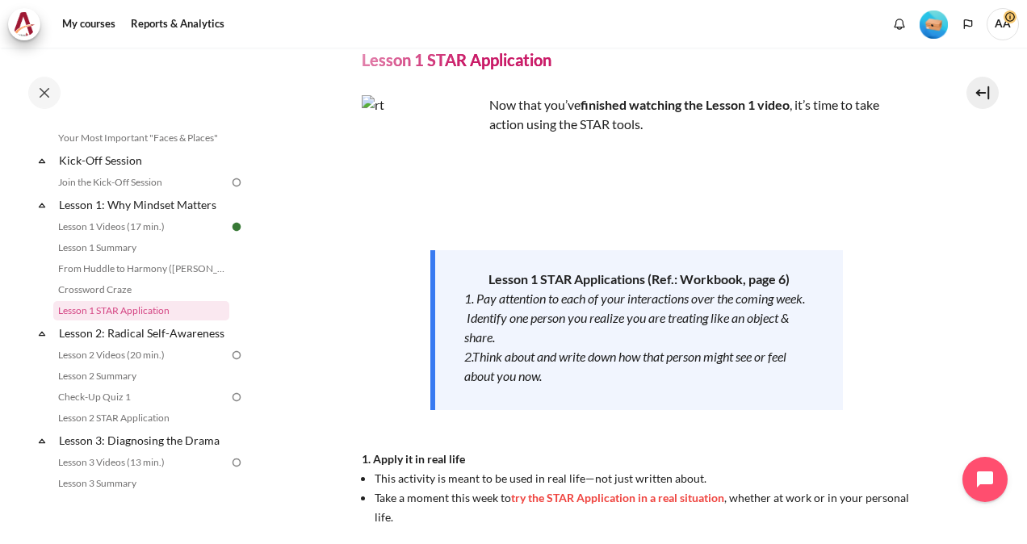
scroll to position [56, 0]
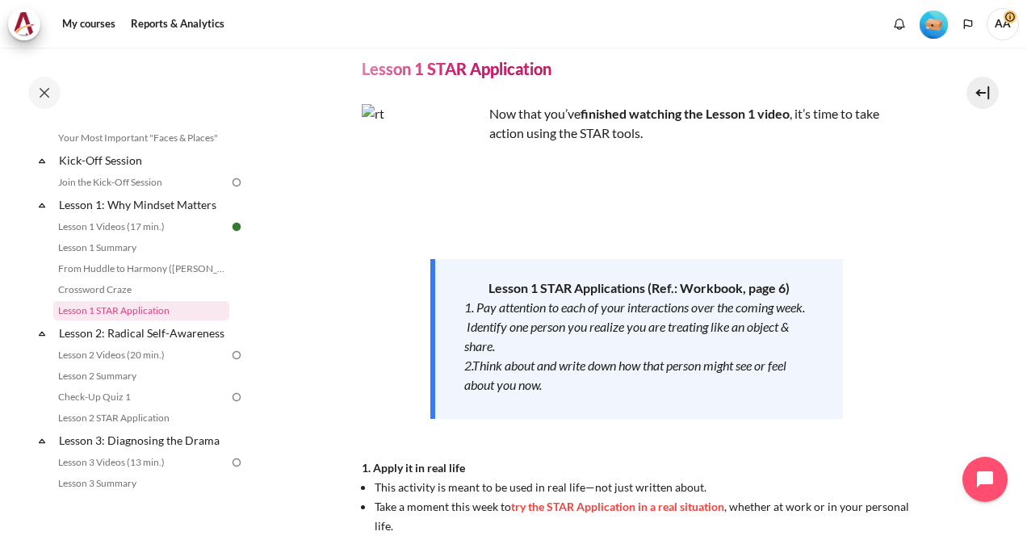
click at [600, 140] on p "Now that you’ve finished watching the Lesson 1 video , it’s time to take action…" at bounding box center [637, 123] width 551 height 39
click at [454, 195] on img "Content" at bounding box center [422, 164] width 121 height 121
click at [402, 185] on img "Content" at bounding box center [422, 164] width 121 height 121
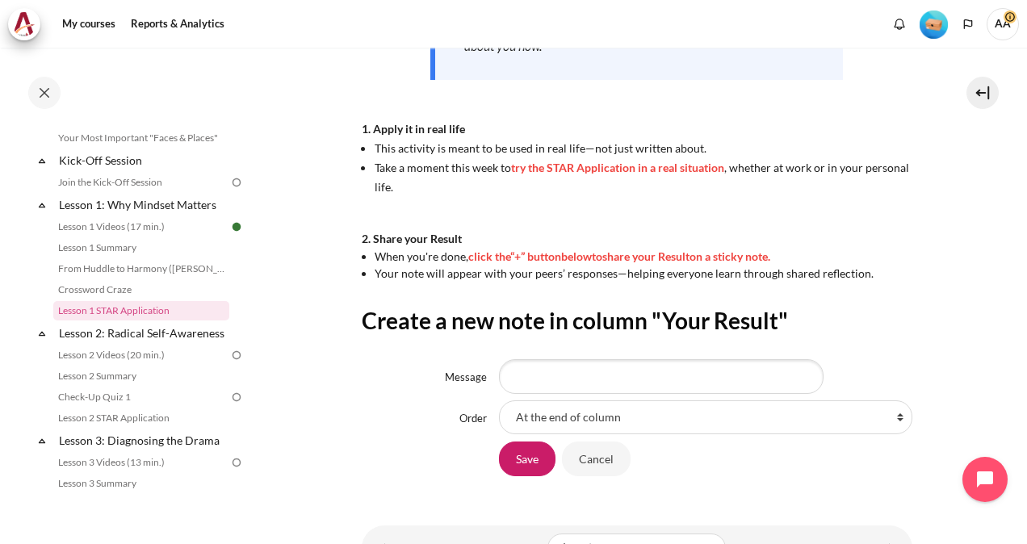
scroll to position [476, 0]
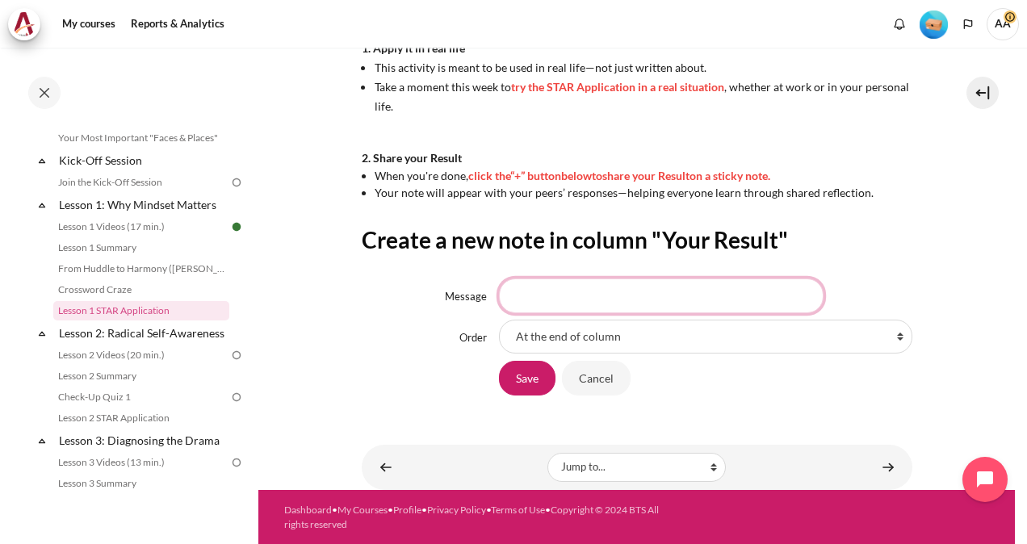
click at [543, 292] on input "Message" at bounding box center [661, 296] width 325 height 34
type input "How to balance when to have outward mindset but do not trap with people's probl…"
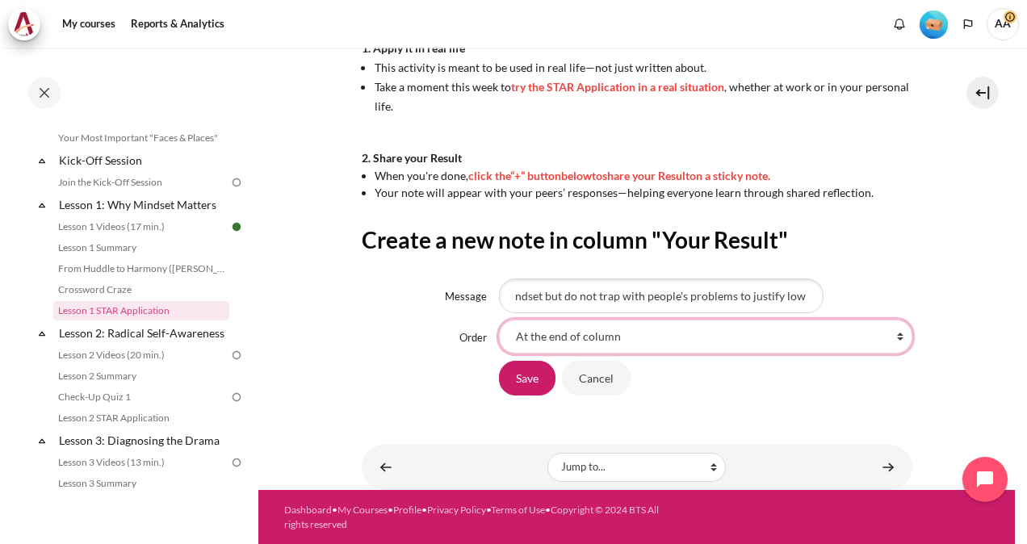
scroll to position [0, 0]
click at [636, 337] on select "At the end of column First place in column After 'treat people as people' After…" at bounding box center [705, 337] width 413 height 34
click at [499, 320] on select "At the end of column First place in column After 'treat people as people' After…" at bounding box center [705, 337] width 413 height 34
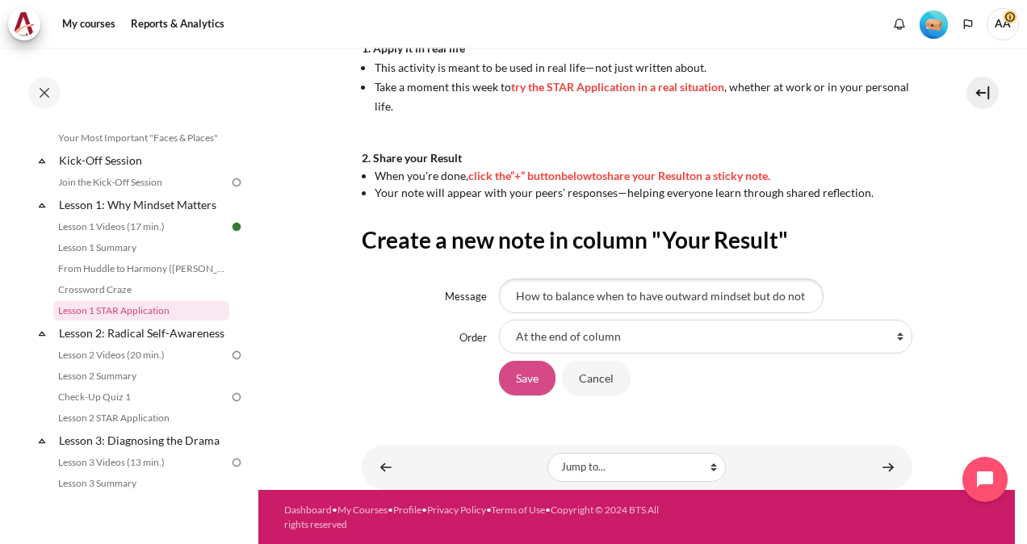
click at [517, 378] on input "Save" at bounding box center [527, 378] width 57 height 34
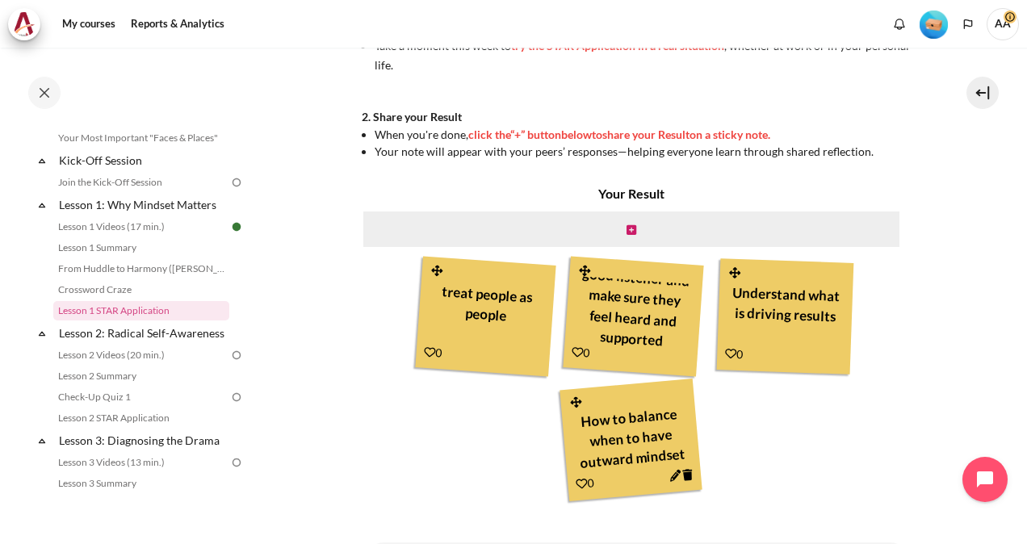
scroll to position [38, 0]
drag, startPoint x: 1021, startPoint y: 365, endPoint x: 972, endPoint y: 371, distance: 49.7
click at [972, 371] on section "My courses ID B1 Lesson 1: Why Mindset Matters Lesson 1 STAR Application Lesson…" at bounding box center [636, 59] width 756 height 1057
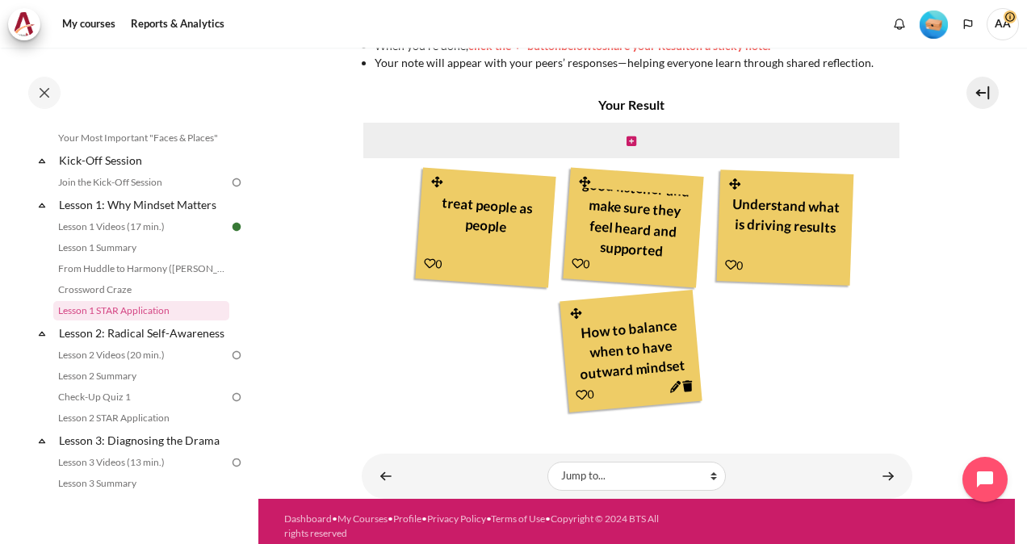
scroll to position [615, 0]
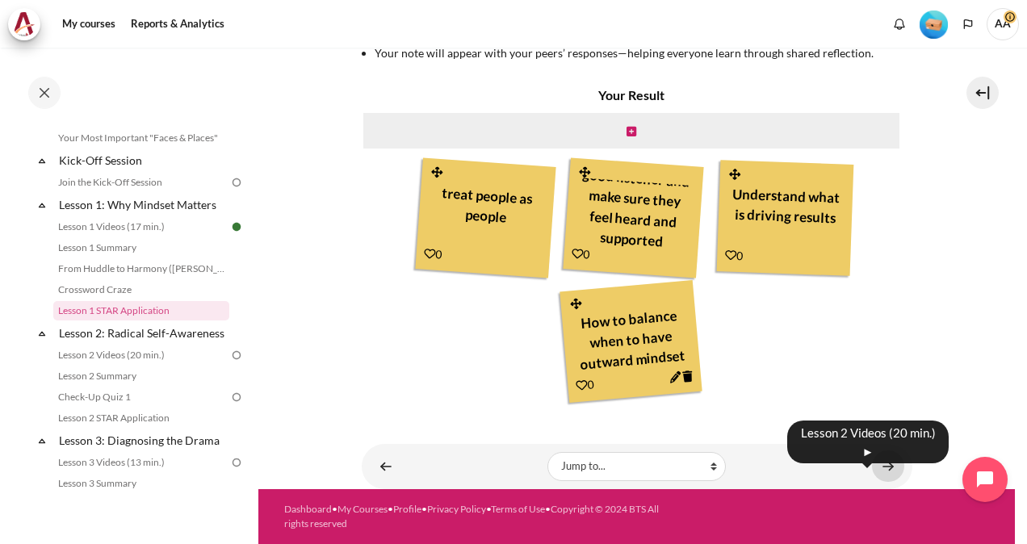
click at [877, 467] on link "Content" at bounding box center [888, 465] width 32 height 31
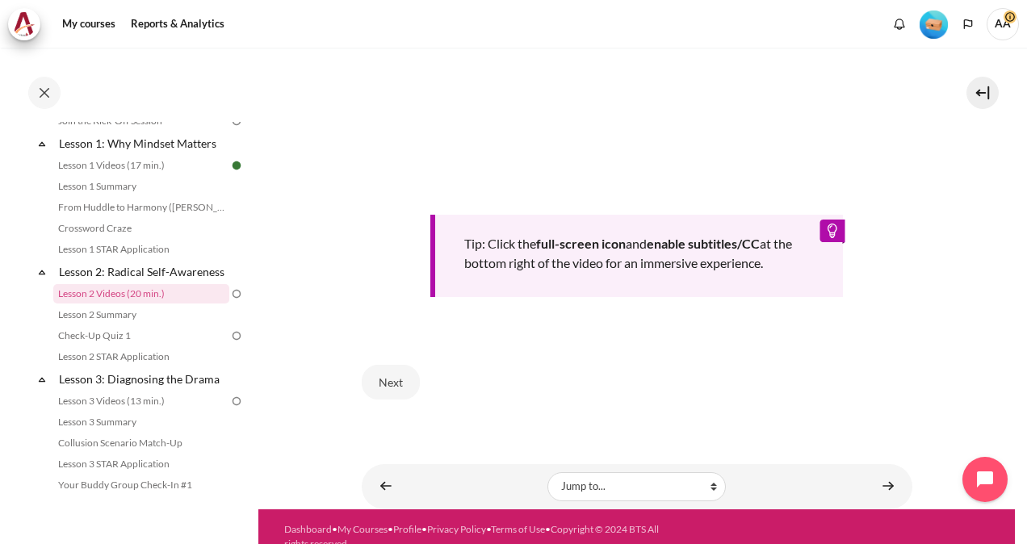
scroll to position [614, 0]
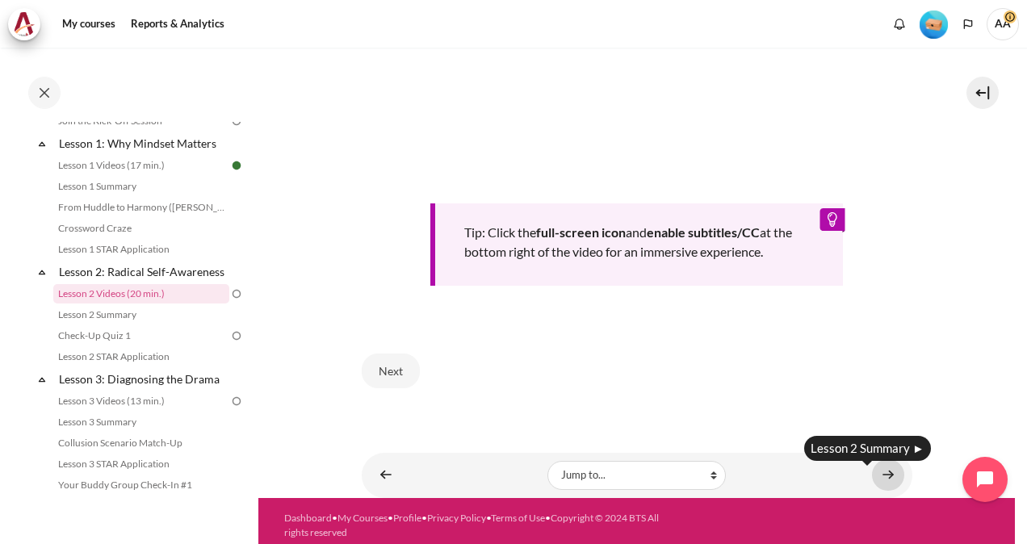
click at [880, 467] on link "Content" at bounding box center [888, 474] width 32 height 31
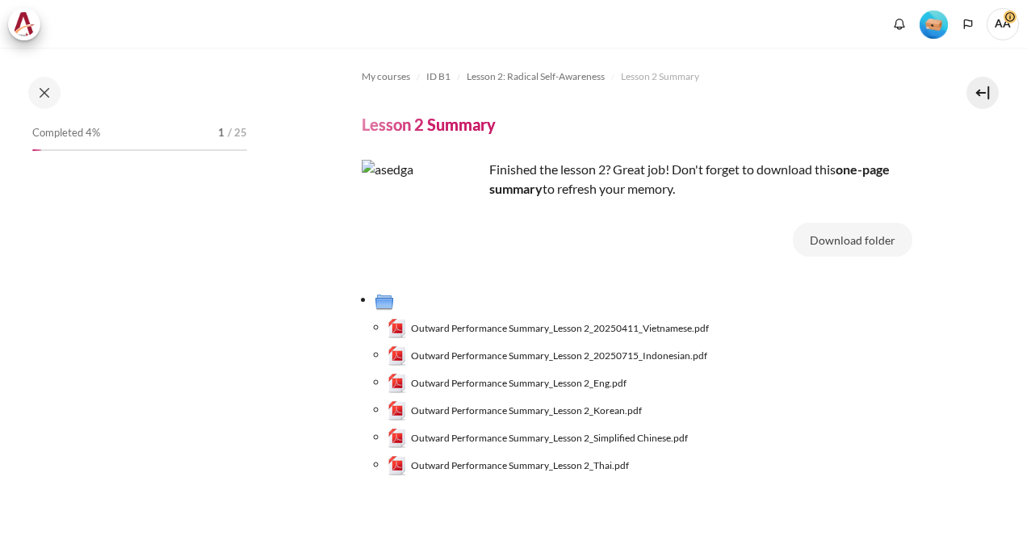
scroll to position [231, 0]
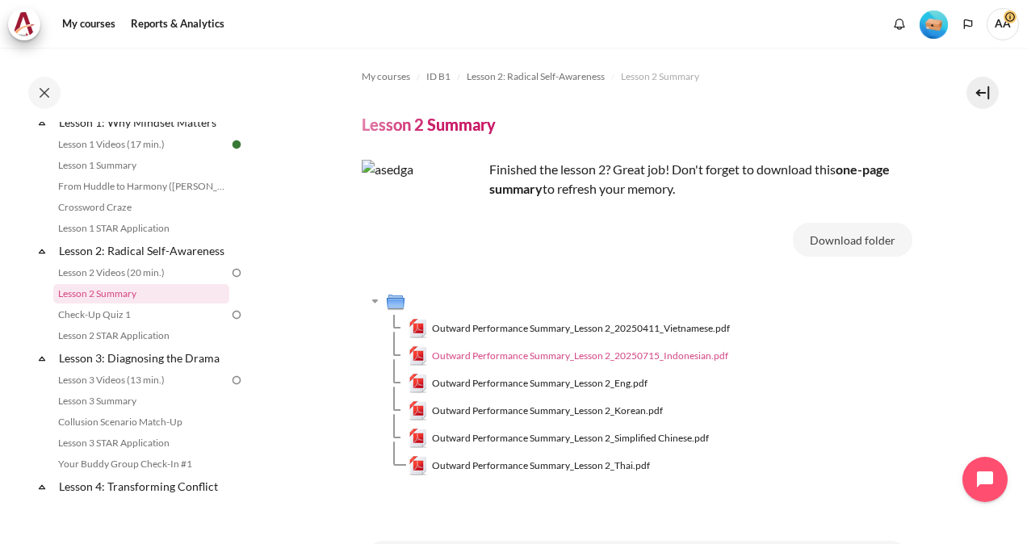
click at [618, 359] on span "Outward Performance Summary_Lesson 2_20250715_Indonesian.pdf" at bounding box center [580, 356] width 296 height 15
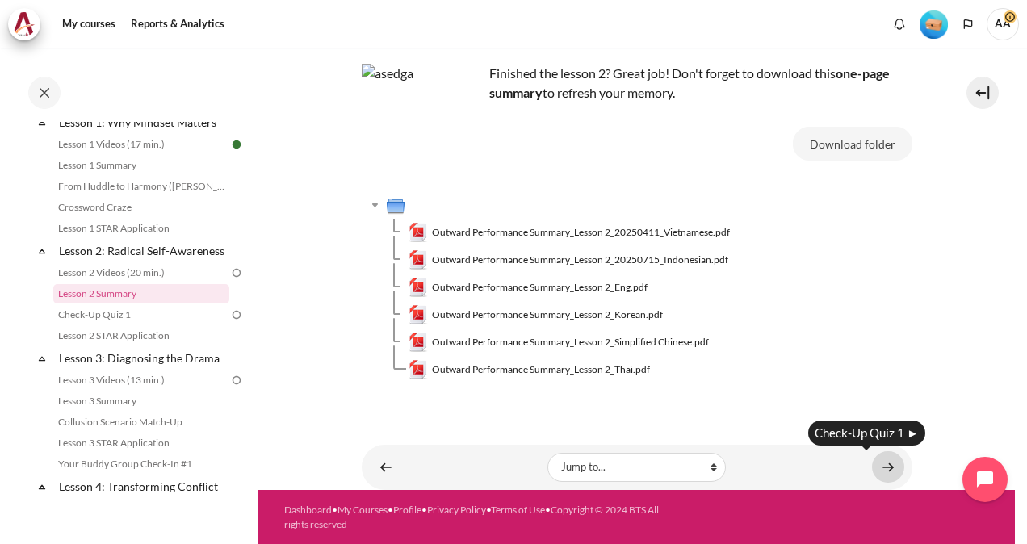
click at [882, 465] on link "Content" at bounding box center [888, 466] width 32 height 31
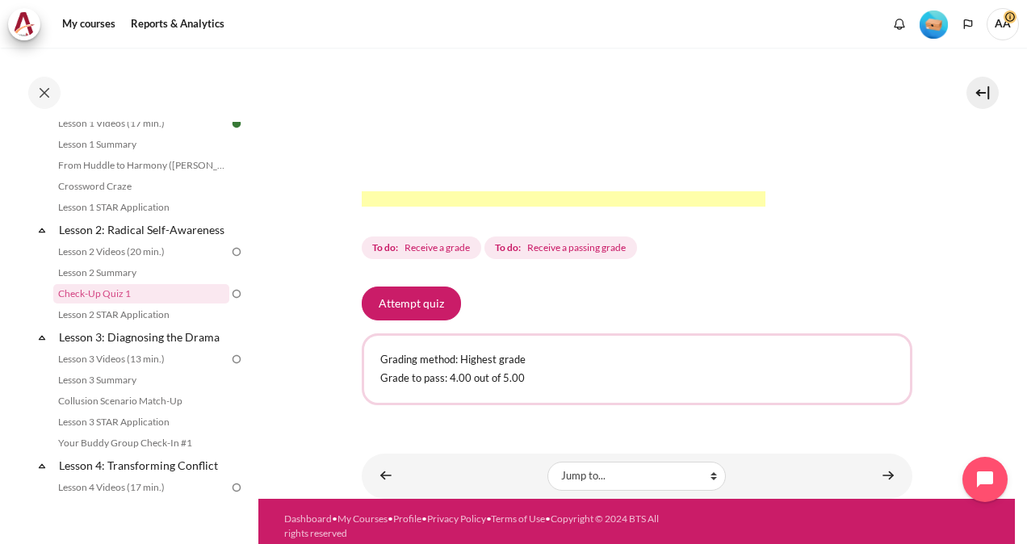
scroll to position [549, 0]
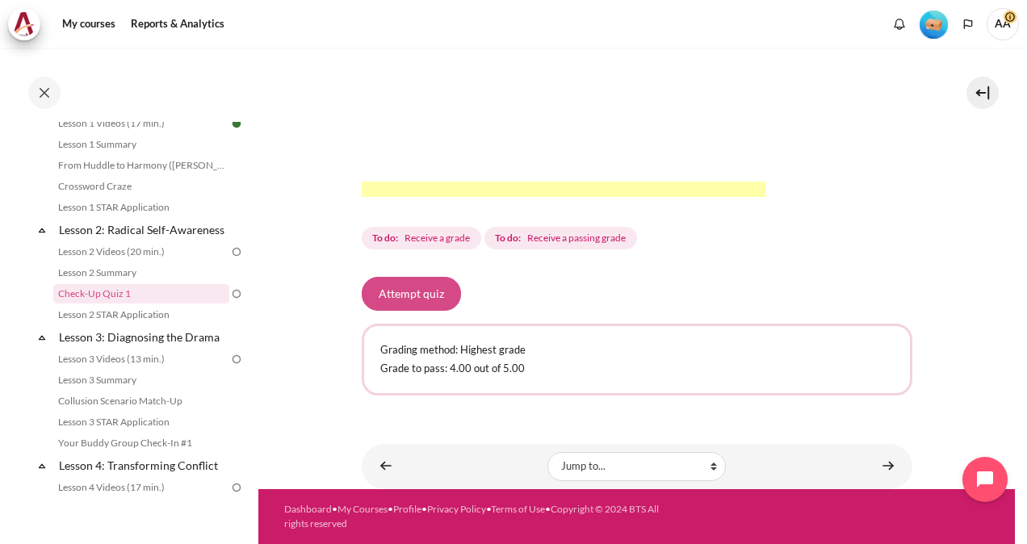
click at [408, 305] on button "Attempt quiz" at bounding box center [411, 294] width 99 height 34
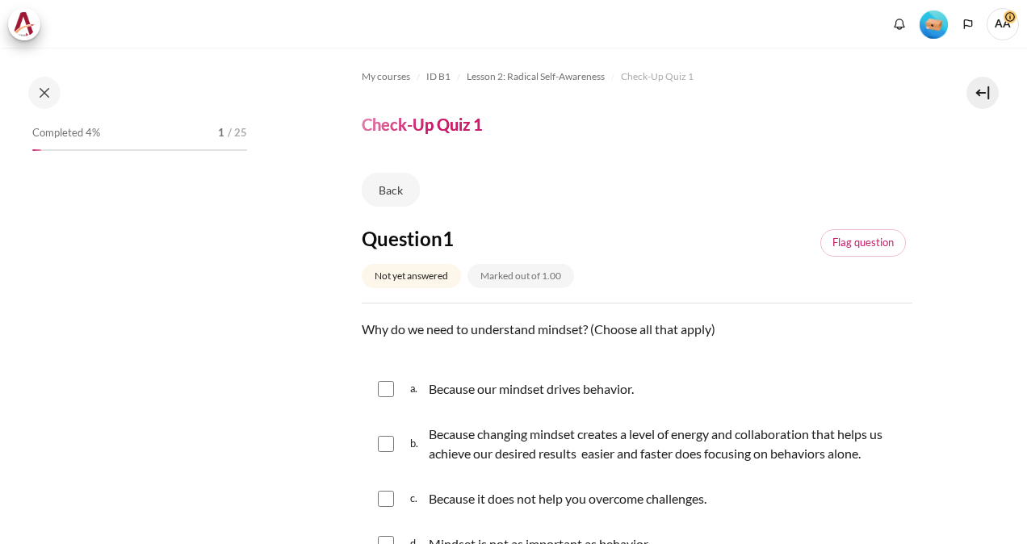
scroll to position [252, 0]
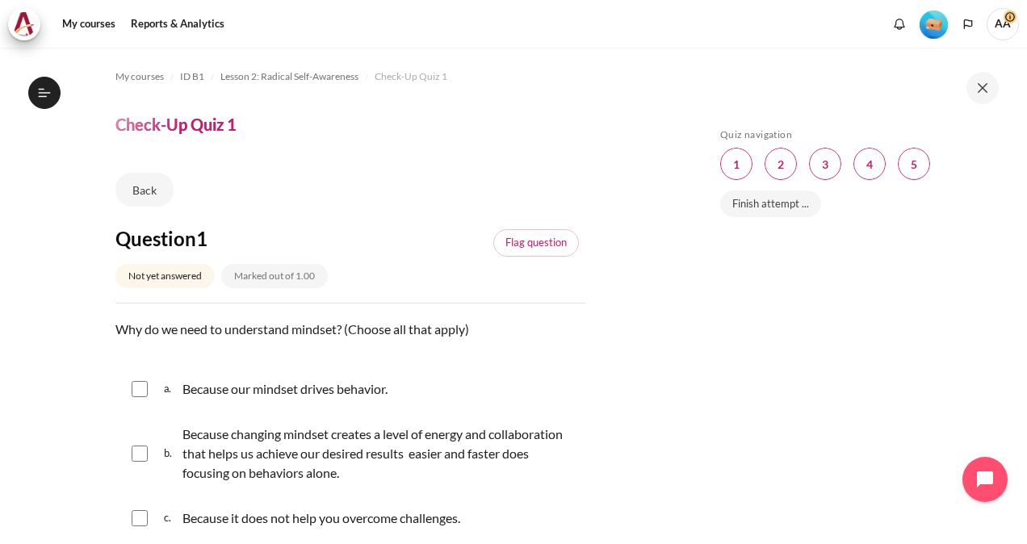
drag, startPoint x: 526, startPoint y: 373, endPoint x: 549, endPoint y: 385, distance: 26.4
click at [549, 385] on div "a. Because our mindset drives behavior." at bounding box center [350, 389] width 470 height 42
click at [428, 382] on div "a. Because our mindset drives behavior." at bounding box center [350, 389] width 470 height 42
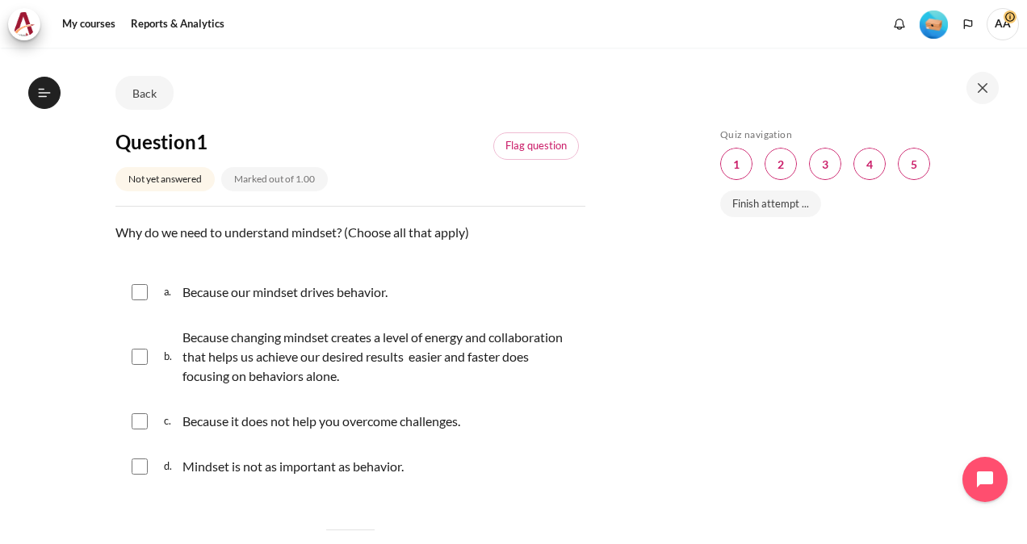
scroll to position [129, 0]
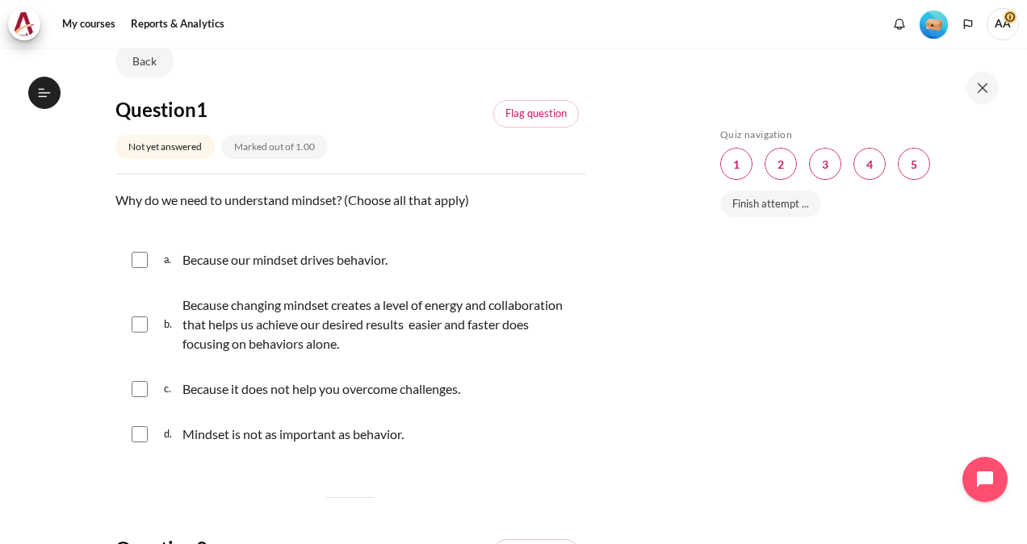
click at [140, 258] on input "Content" at bounding box center [140, 260] width 16 height 16
checkbox input "true"
click at [137, 325] on input "Content" at bounding box center [140, 324] width 16 height 16
checkbox input "true"
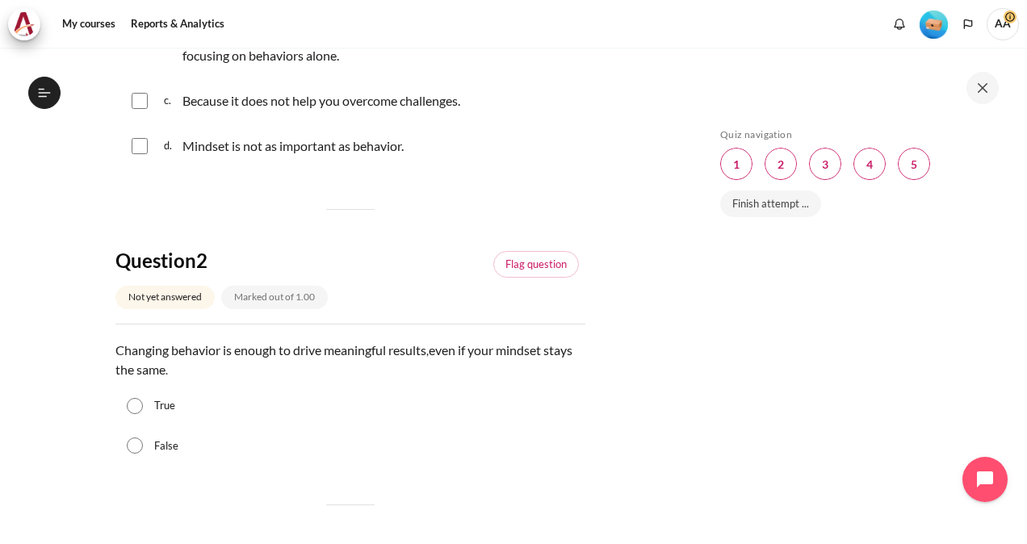
scroll to position [420, 0]
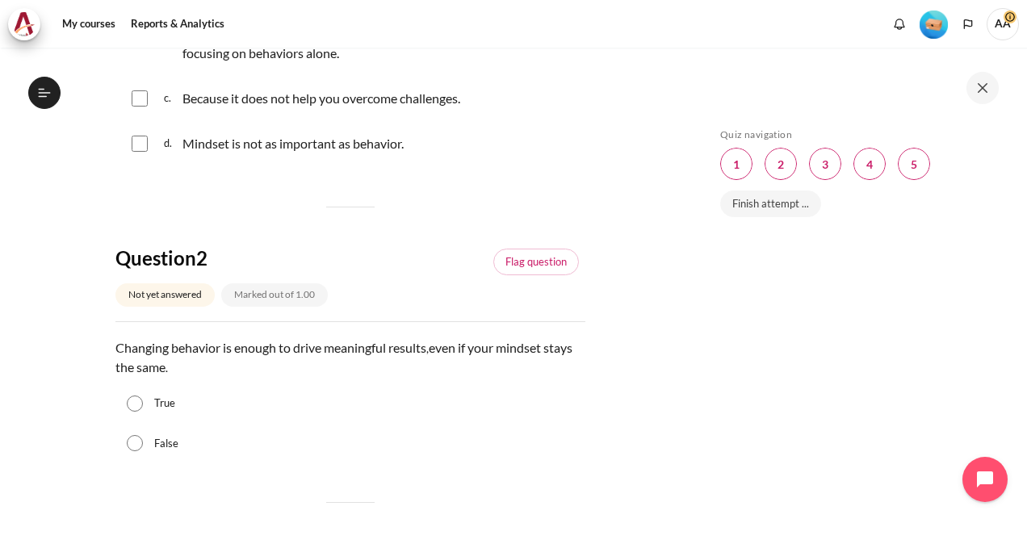
click at [136, 446] on input "False" at bounding box center [135, 443] width 16 height 16
radio input "true"
click at [127, 396] on input "True" at bounding box center [135, 404] width 16 height 16
radio input "true"
click at [127, 435] on input "False" at bounding box center [135, 443] width 16 height 16
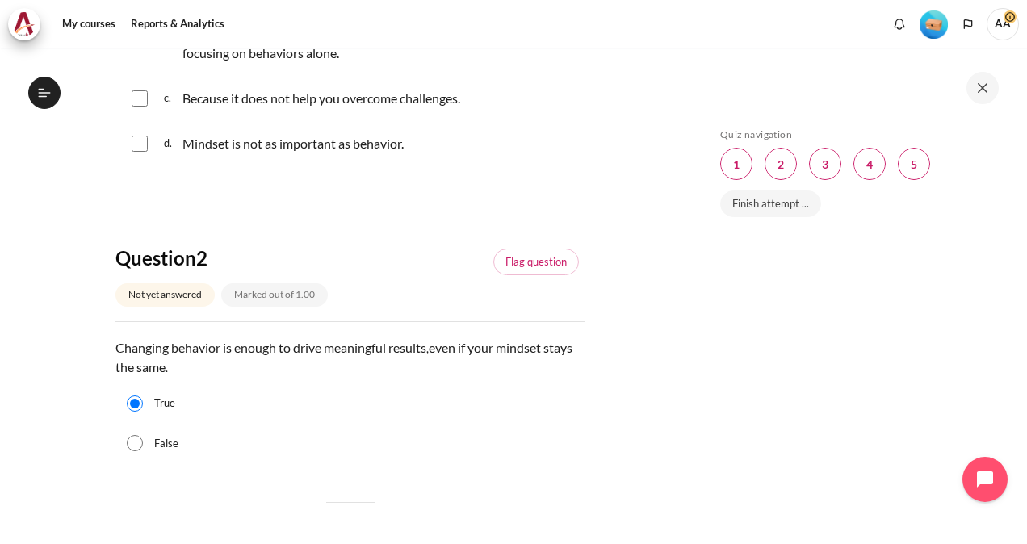
radio input "true"
click at [127, 396] on input "True" at bounding box center [135, 404] width 16 height 16
radio input "true"
click at [127, 435] on input "False" at bounding box center [135, 443] width 16 height 16
radio input "true"
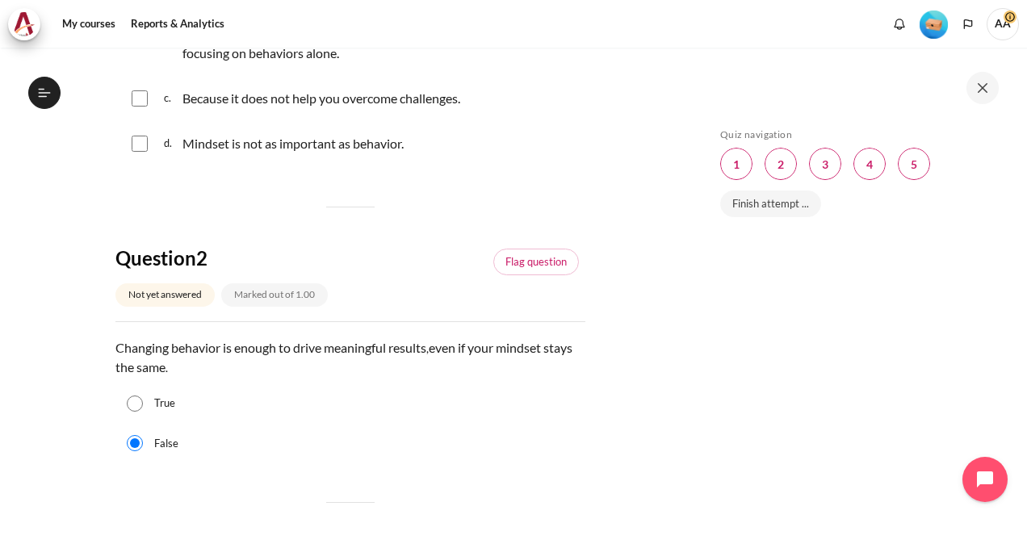
click at [127, 396] on input "True" at bounding box center [135, 404] width 16 height 16
radio input "true"
click at [127, 435] on input "False" at bounding box center [135, 443] width 16 height 16
radio input "true"
click at [127, 396] on input "True" at bounding box center [135, 404] width 16 height 16
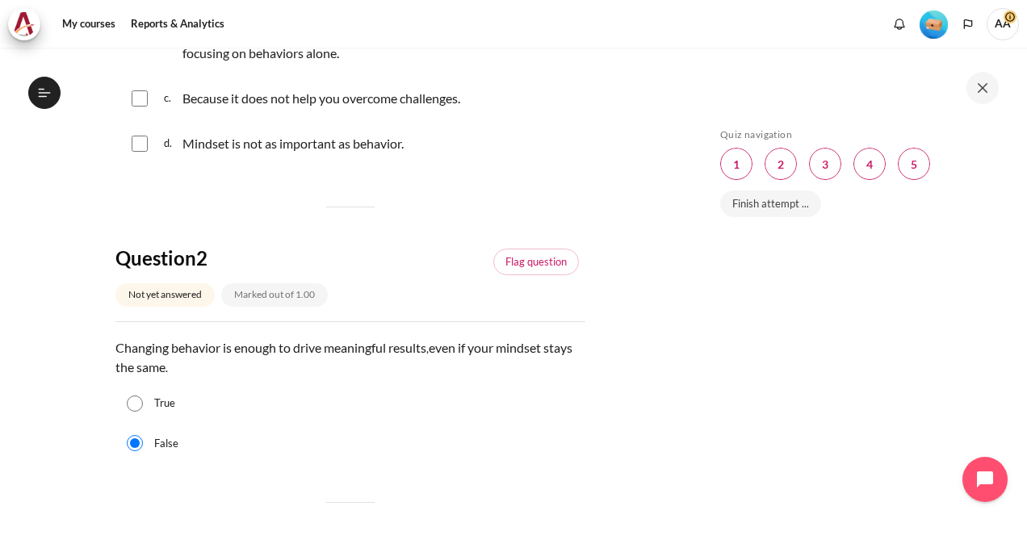
radio input "true"
click at [127, 435] on input "False" at bounding box center [135, 443] width 16 height 16
radio input "true"
click at [518, 425] on div "False" at bounding box center [350, 444] width 470 height 40
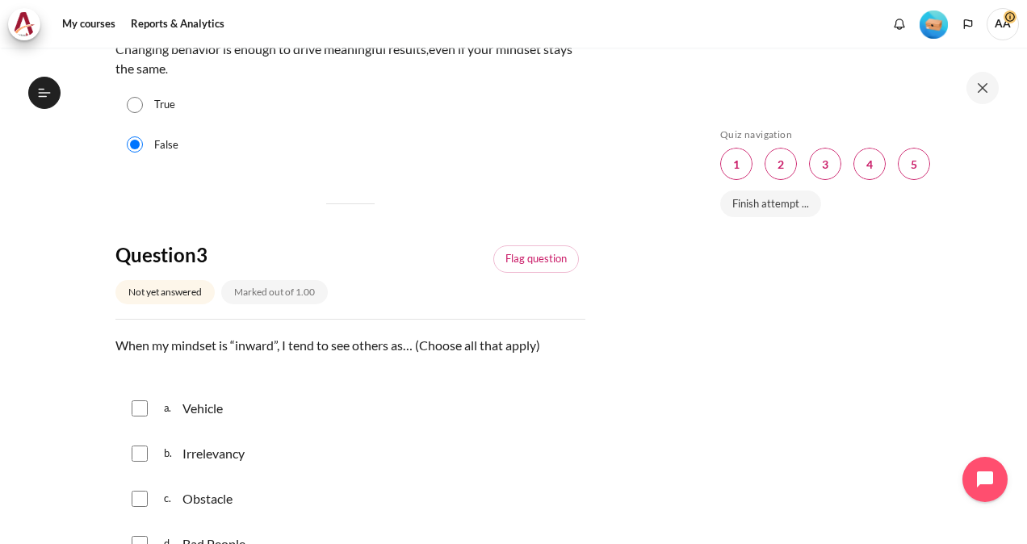
scroll to position [872, 0]
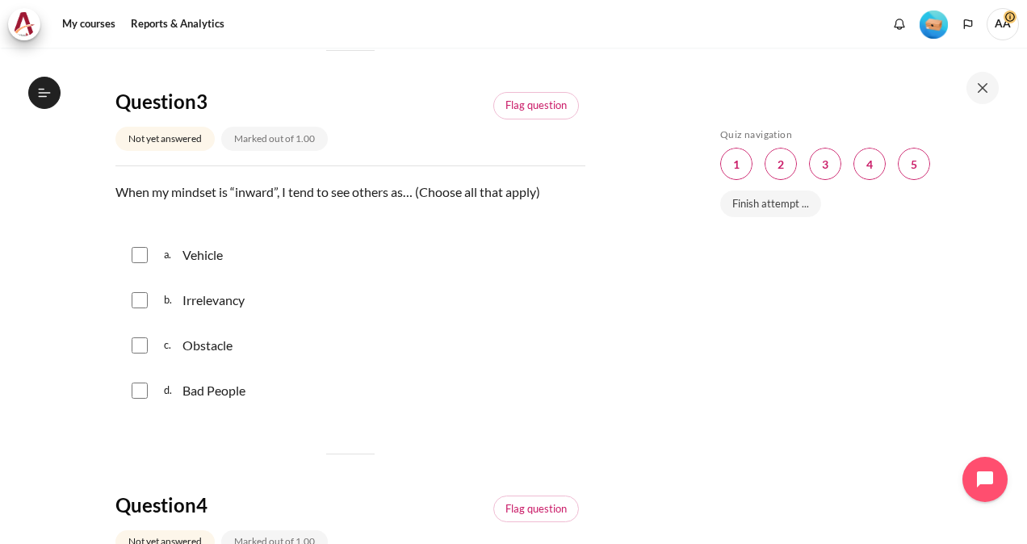
click at [140, 253] on input "Content" at bounding box center [140, 255] width 16 height 16
checkbox input "true"
click at [139, 302] on input "Content" at bounding box center [140, 300] width 16 height 16
checkbox input "true"
click at [137, 347] on input "Content" at bounding box center [140, 345] width 16 height 16
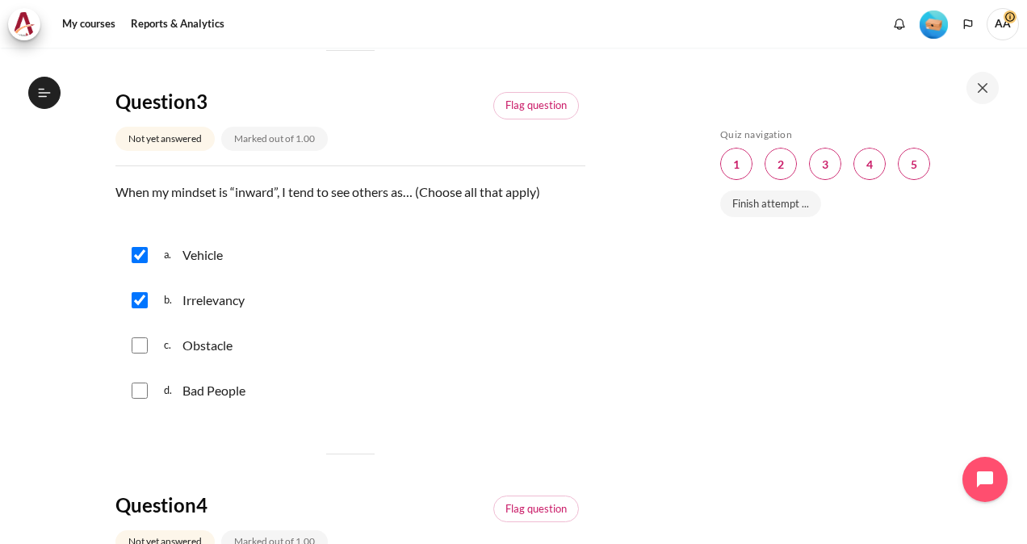
checkbox input "true"
click at [895, 282] on div "Skip Quiz navigation Quiz navigation Question 1 This page Question 2 This page …" at bounding box center [855, 307] width 287 height 358
click at [618, 287] on section "My courses ID B1 Lesson 2: Radical Self-Awareness Check-Up Quiz 1 Check-Up Quiz…" at bounding box center [350, 326] width 676 height 2300
click at [573, 280] on div "a. Vehicle b. Irrelevancy c. Obstacle d. Bad People" at bounding box center [350, 323] width 470 height 178
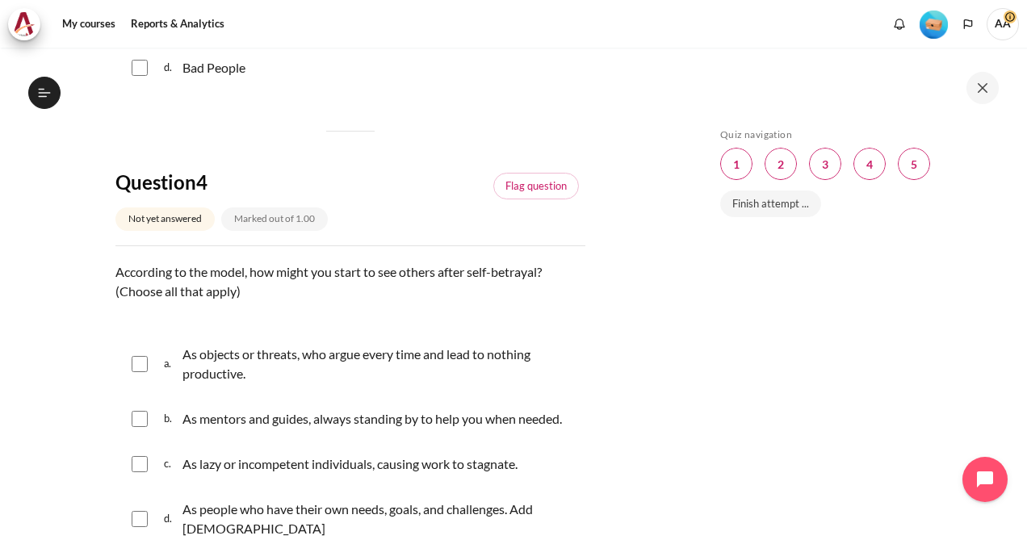
scroll to position [1227, 0]
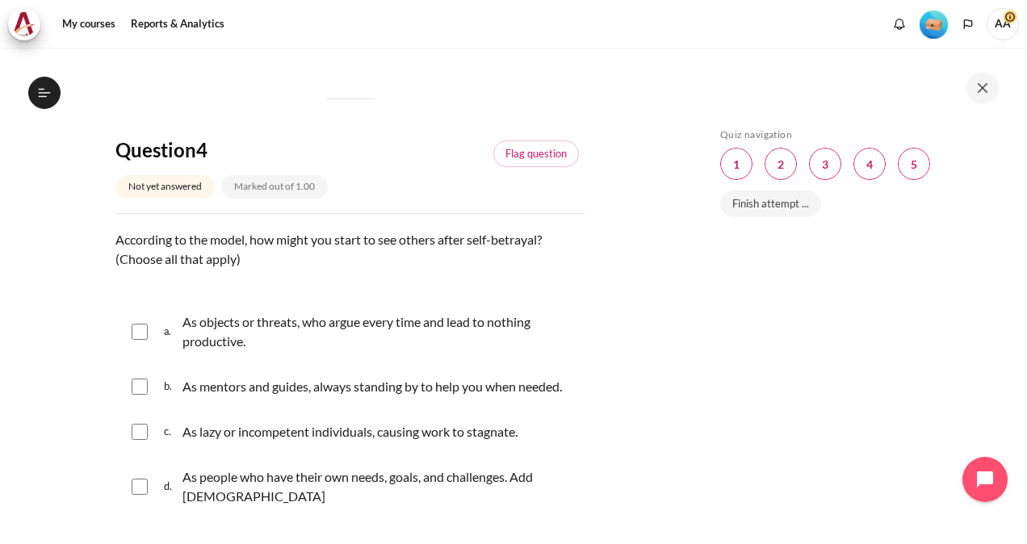
click at [139, 331] on input "Content" at bounding box center [140, 332] width 16 height 16
checkbox input "true"
click at [140, 433] on input "Content" at bounding box center [140, 432] width 16 height 16
checkbox input "true"
click at [740, 353] on div "Skip Quiz navigation Quiz navigation Question 1 This page Question 2 This page …" at bounding box center [855, 307] width 287 height 358
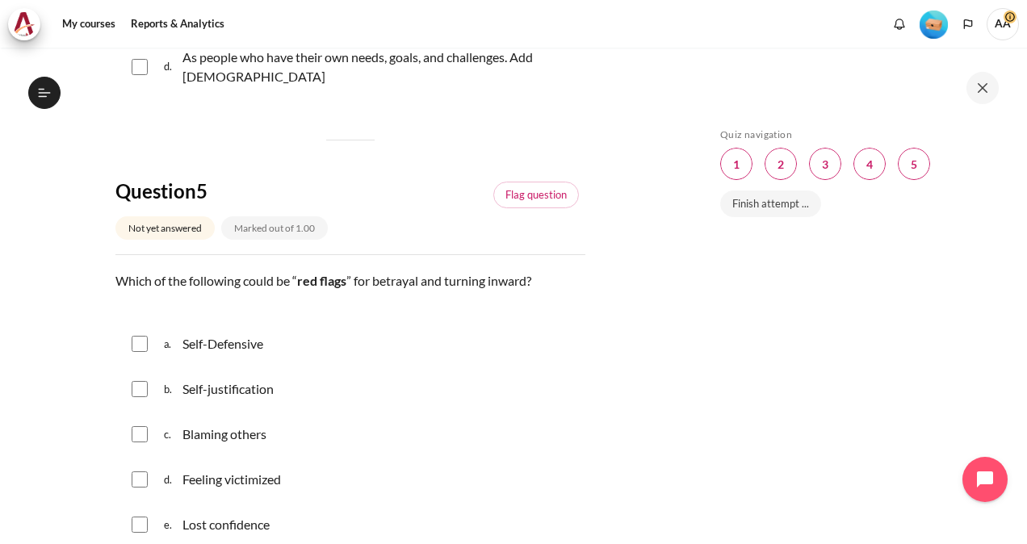
scroll to position [1679, 0]
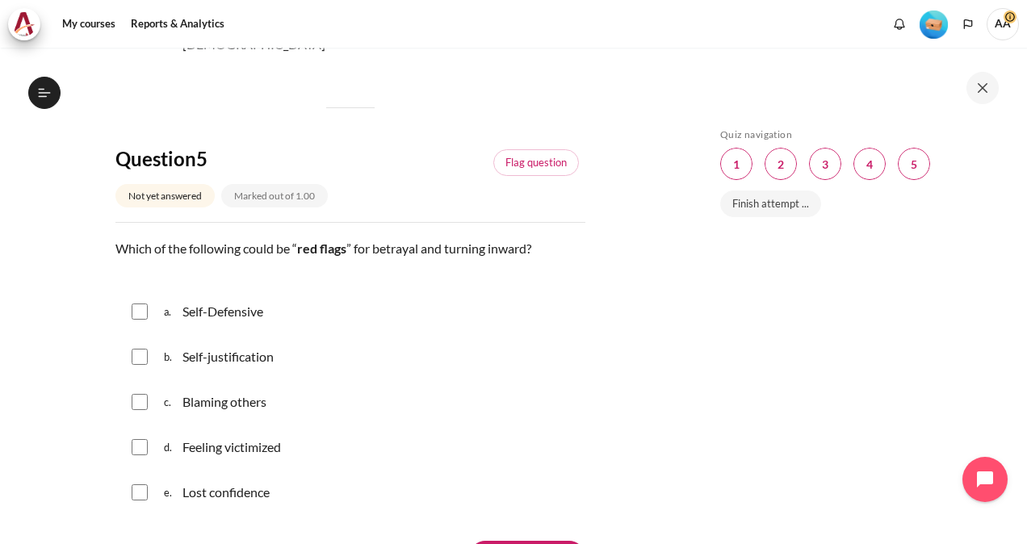
click at [135, 304] on input "Content" at bounding box center [140, 312] width 16 height 16
checkbox input "true"
click at [140, 349] on input "Content" at bounding box center [140, 357] width 16 height 16
checkbox input "true"
click at [136, 439] on input "Content" at bounding box center [140, 447] width 16 height 16
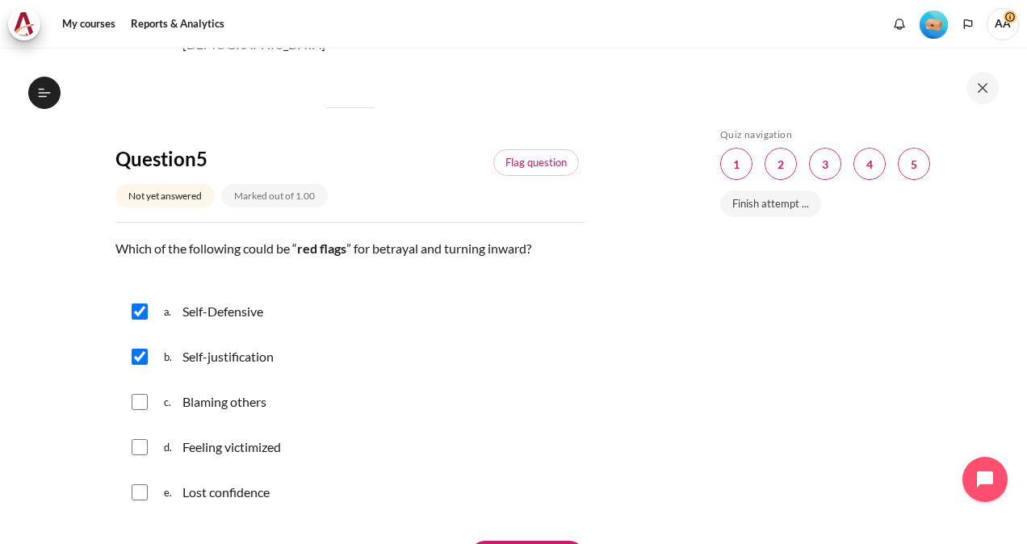
checkbox input "true"
click at [141, 484] on input "Content" at bounding box center [140, 492] width 16 height 16
checkbox input "true"
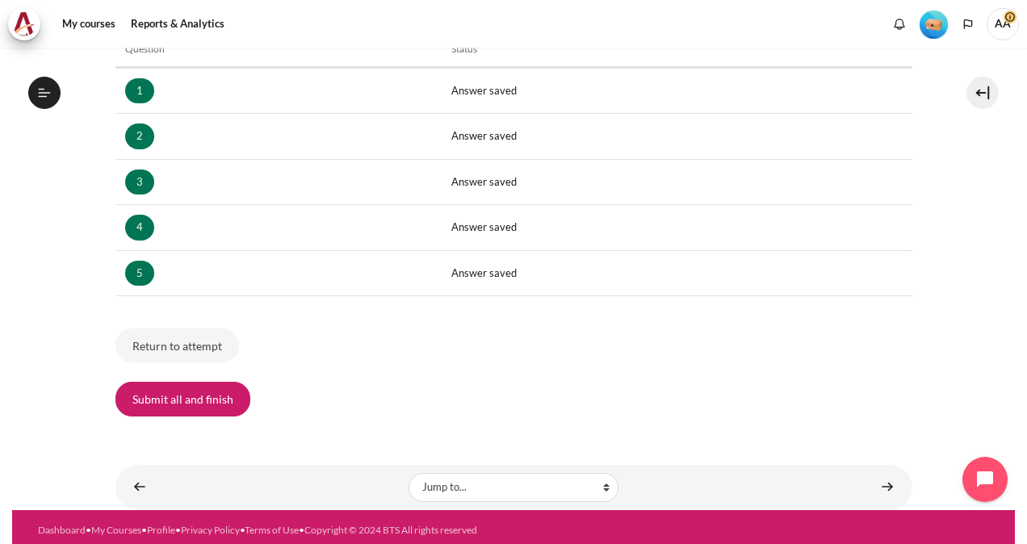
scroll to position [283, 0]
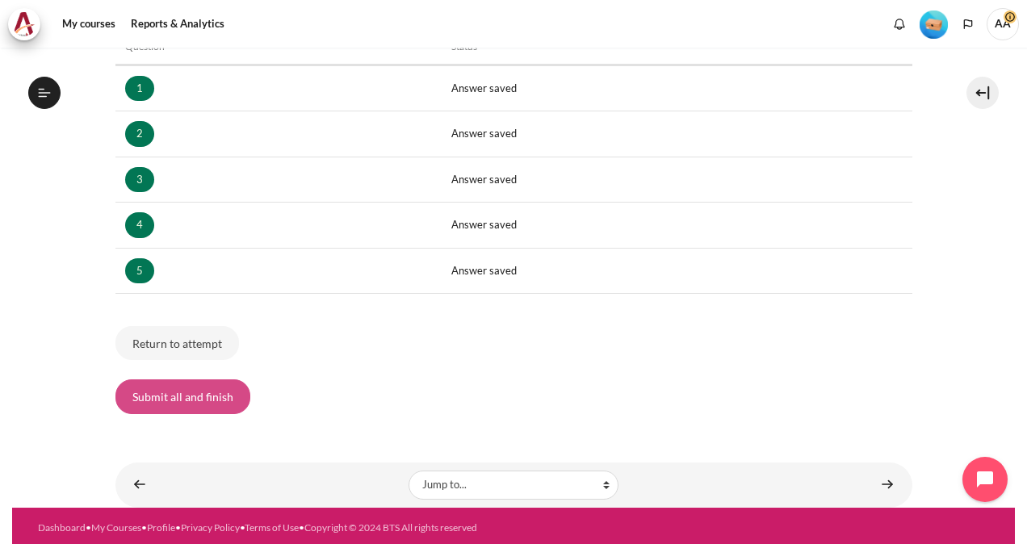
click at [169, 396] on button "Submit all and finish" at bounding box center [182, 396] width 135 height 34
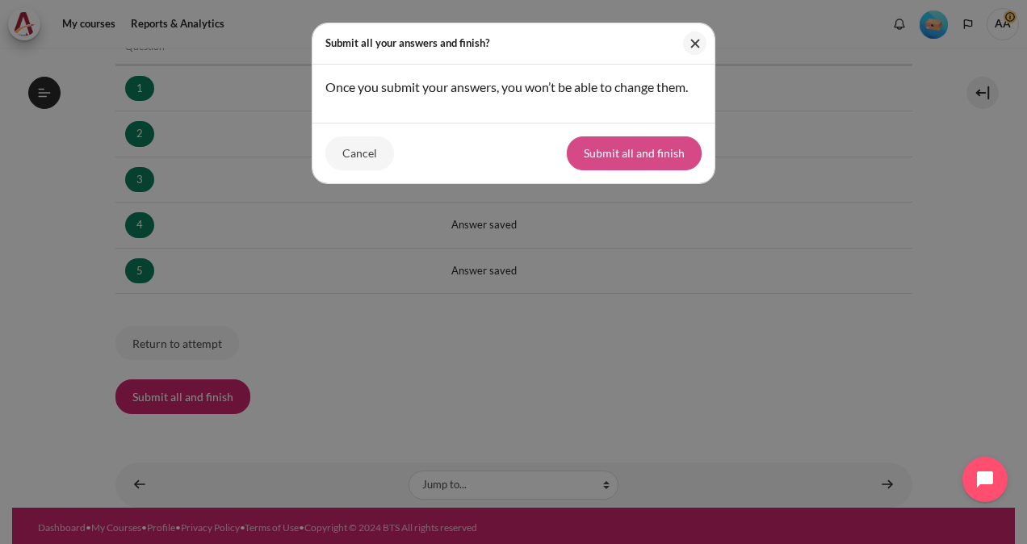
click at [631, 147] on button "Submit all and finish" at bounding box center [634, 153] width 135 height 34
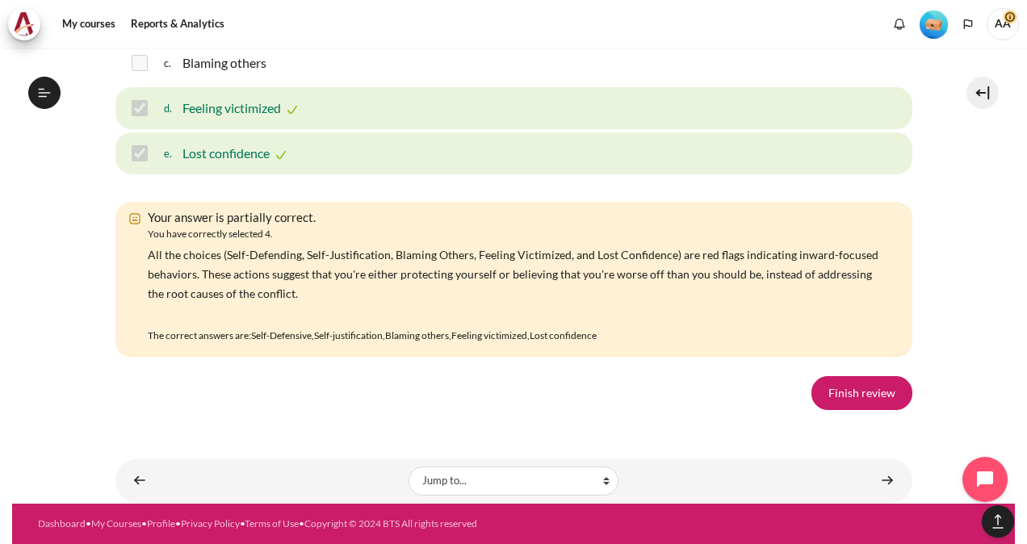
scroll to position [2922, 0]
click at [862, 402] on link "Finish review" at bounding box center [861, 393] width 101 height 34
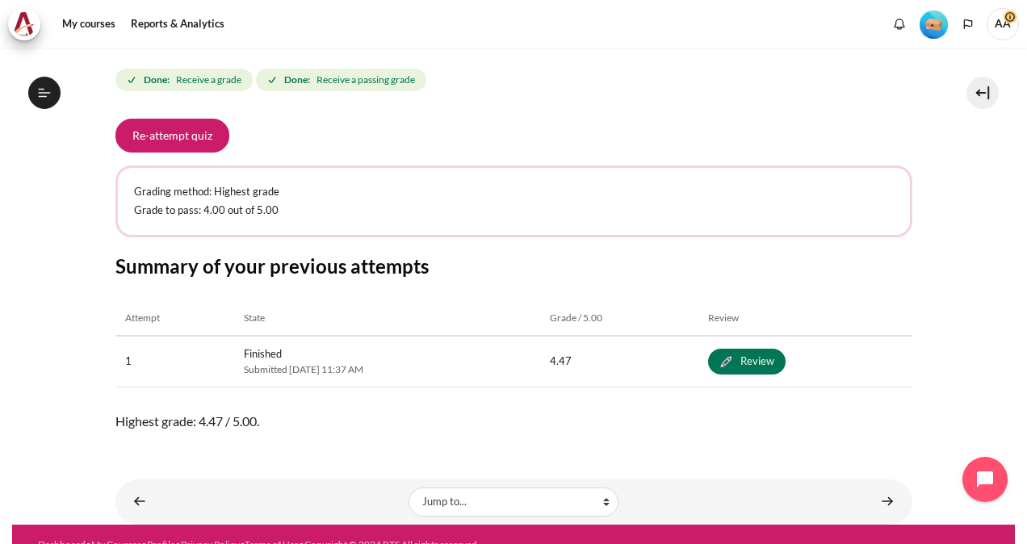
scroll to position [718, 0]
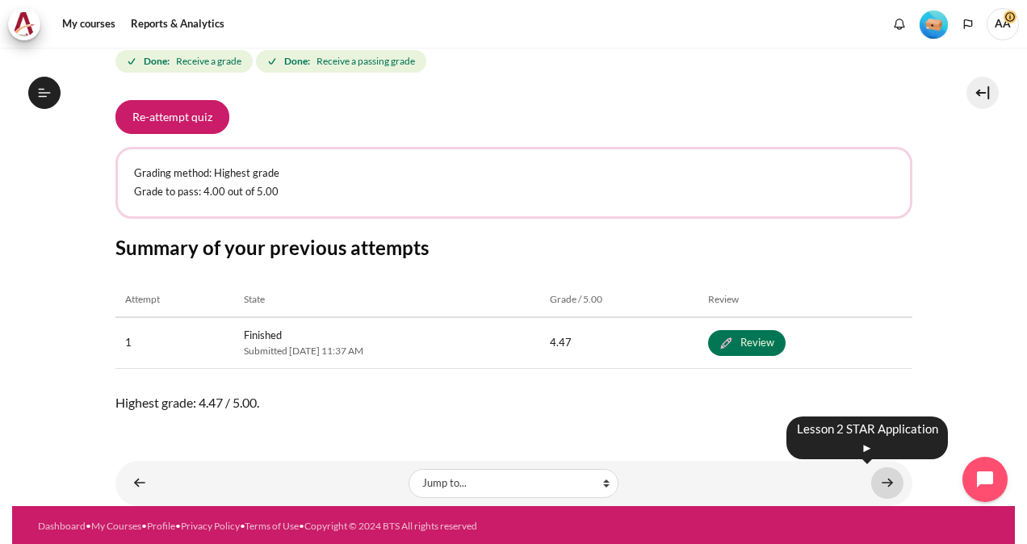
click at [878, 480] on link "Content" at bounding box center [887, 482] width 32 height 31
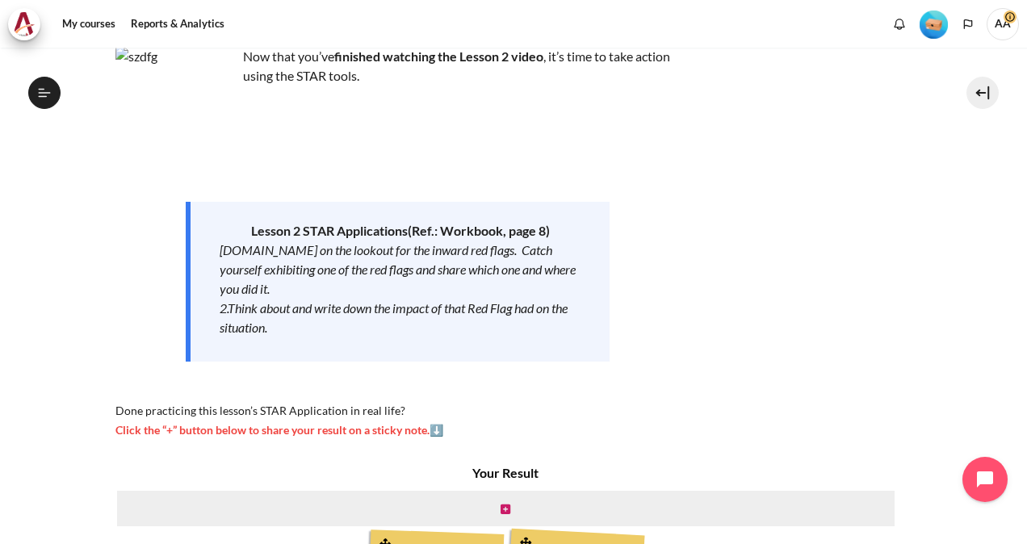
scroll to position [97, 0]
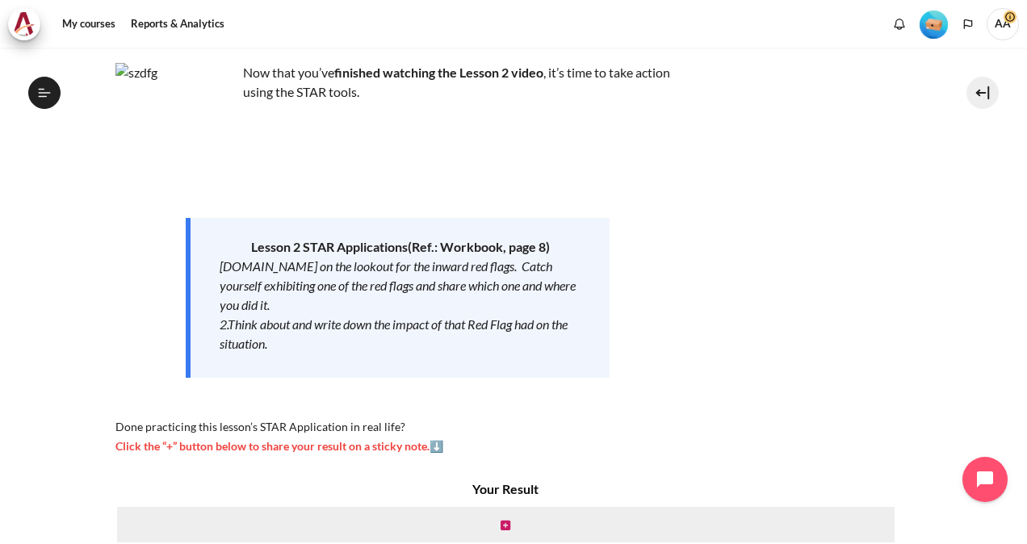
click at [1017, 539] on div "My courses ID B1 Lesson 2: Radical Self-Awareness Lesson 2 STAR Application Les…" at bounding box center [513, 296] width 1027 height 496
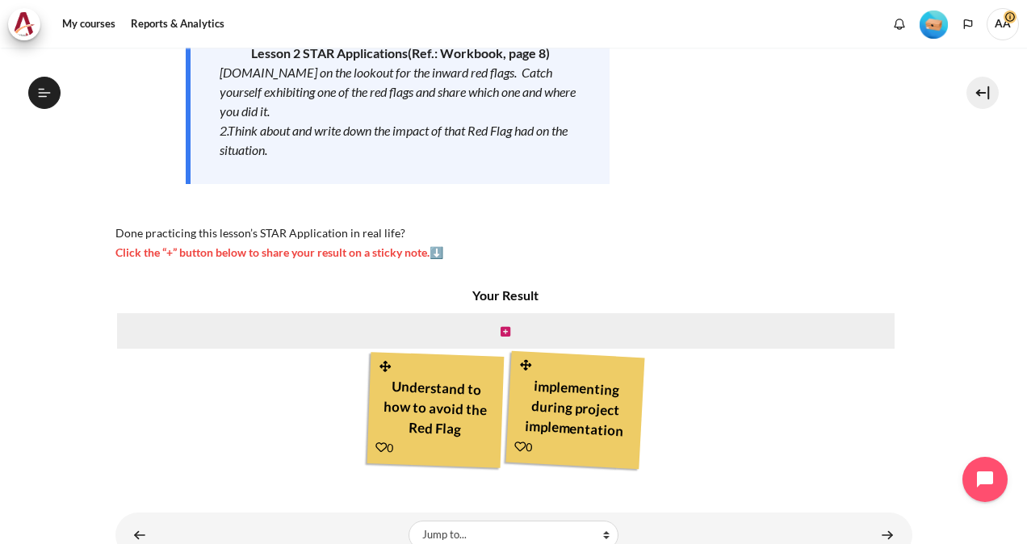
scroll to position [323, 0]
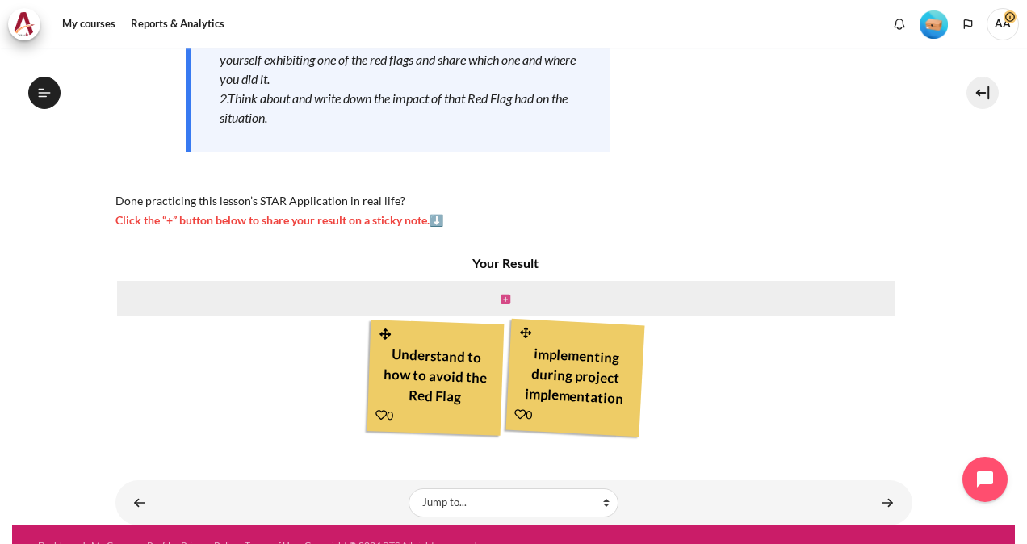
click at [504, 300] on icon "Content" at bounding box center [506, 299] width 10 height 11
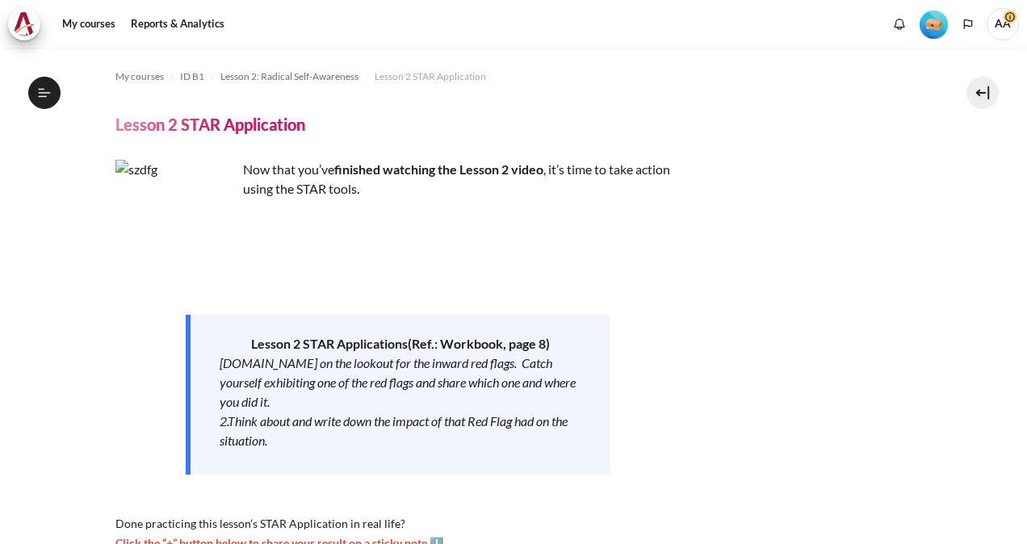
scroll to position [273, 0]
